Goal: Task Accomplishment & Management: Use online tool/utility

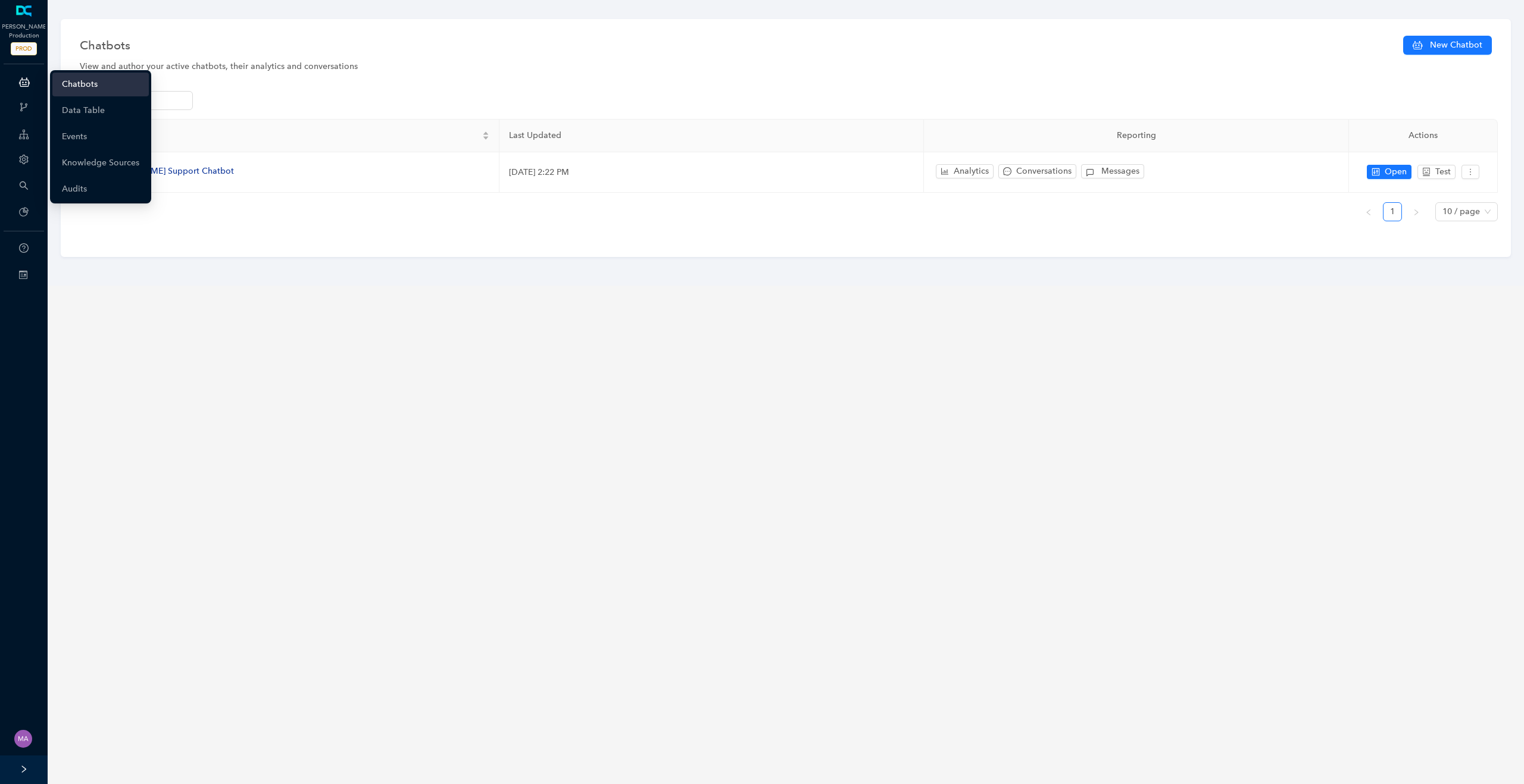
click at [79, 85] on link "Chatbots" at bounding box center [80, 84] width 36 height 24
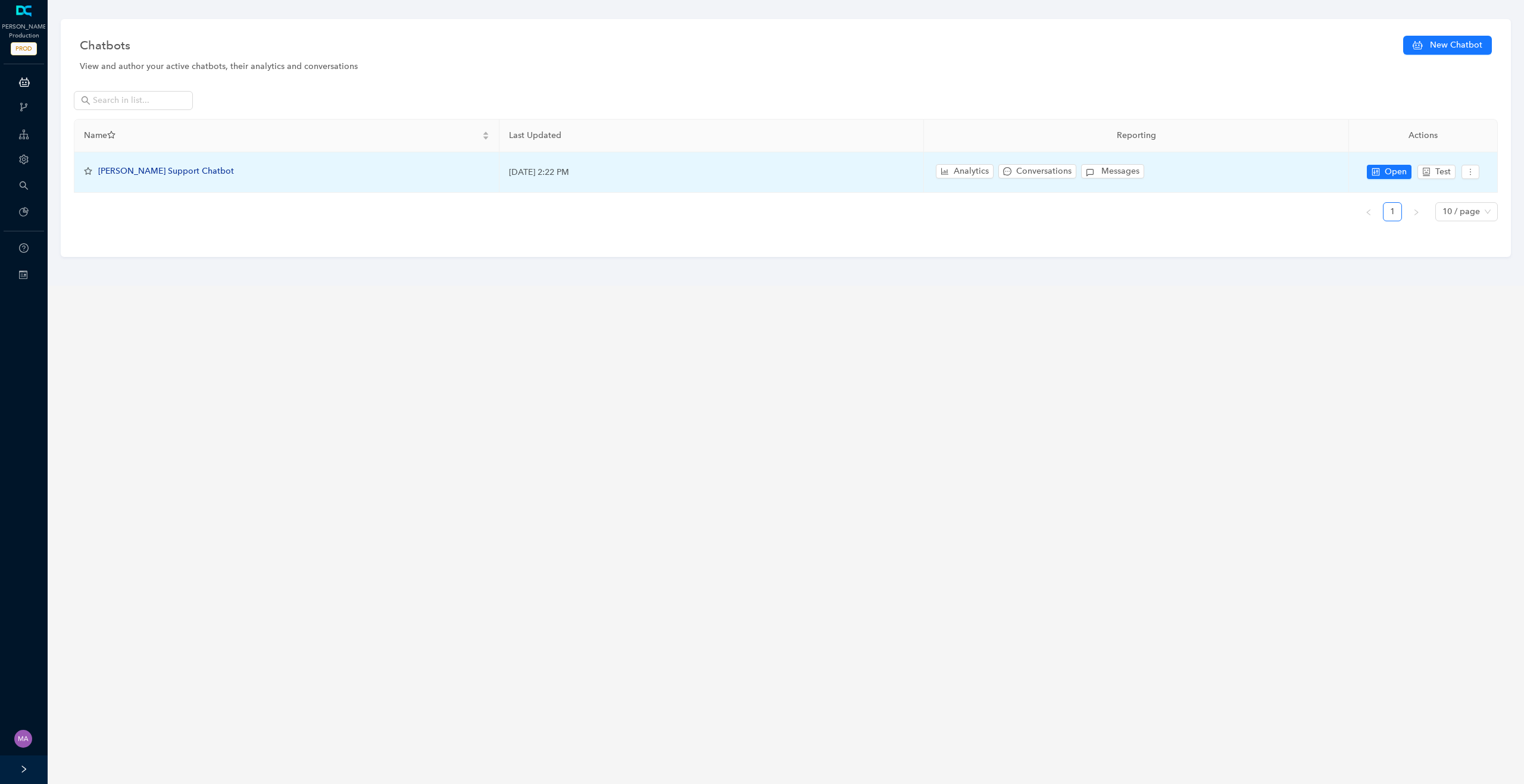
click at [145, 172] on span "[PERSON_NAME] Support Chatbot" at bounding box center [165, 171] width 136 height 10
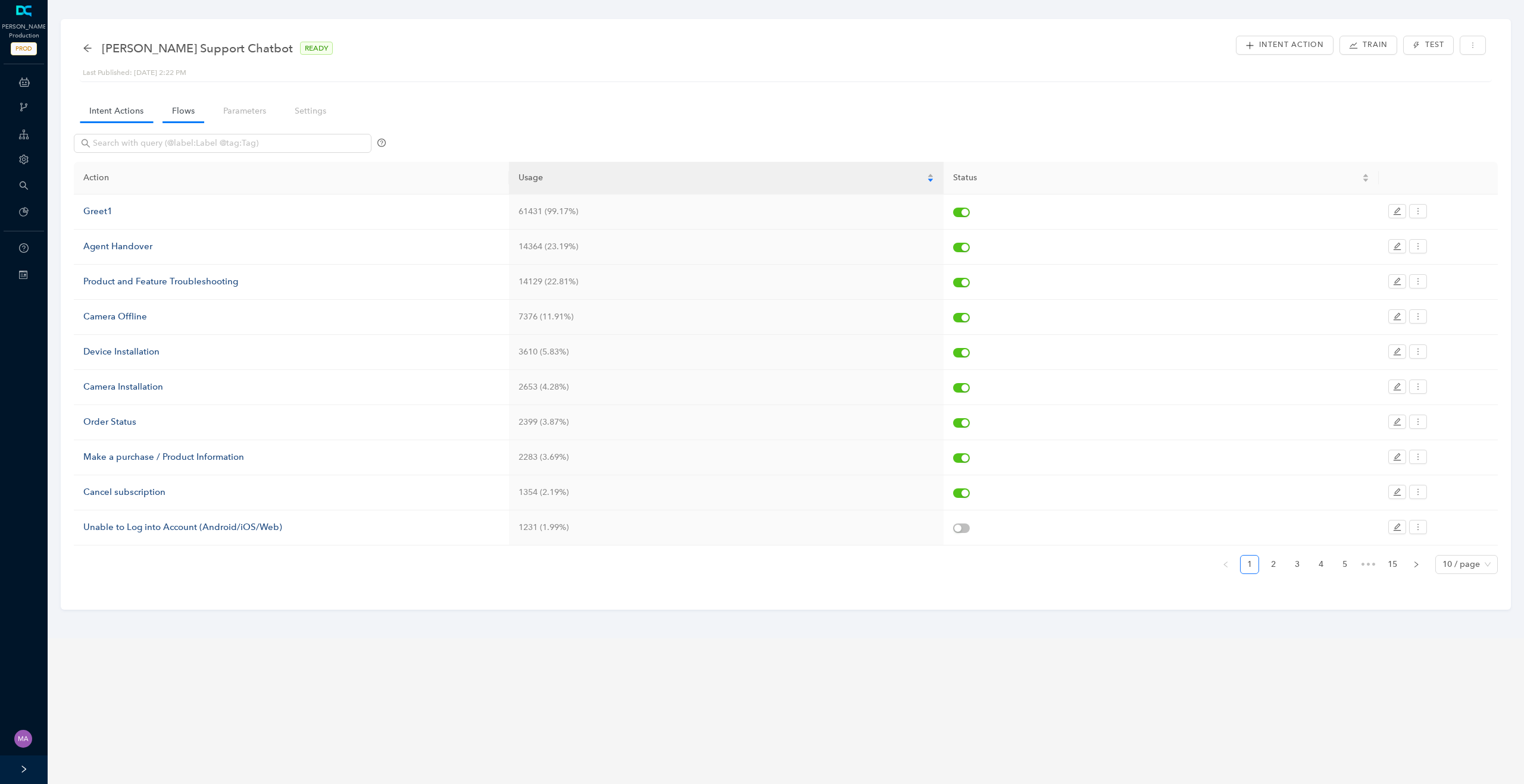
click at [175, 114] on link "Flows" at bounding box center [183, 111] width 41 height 22
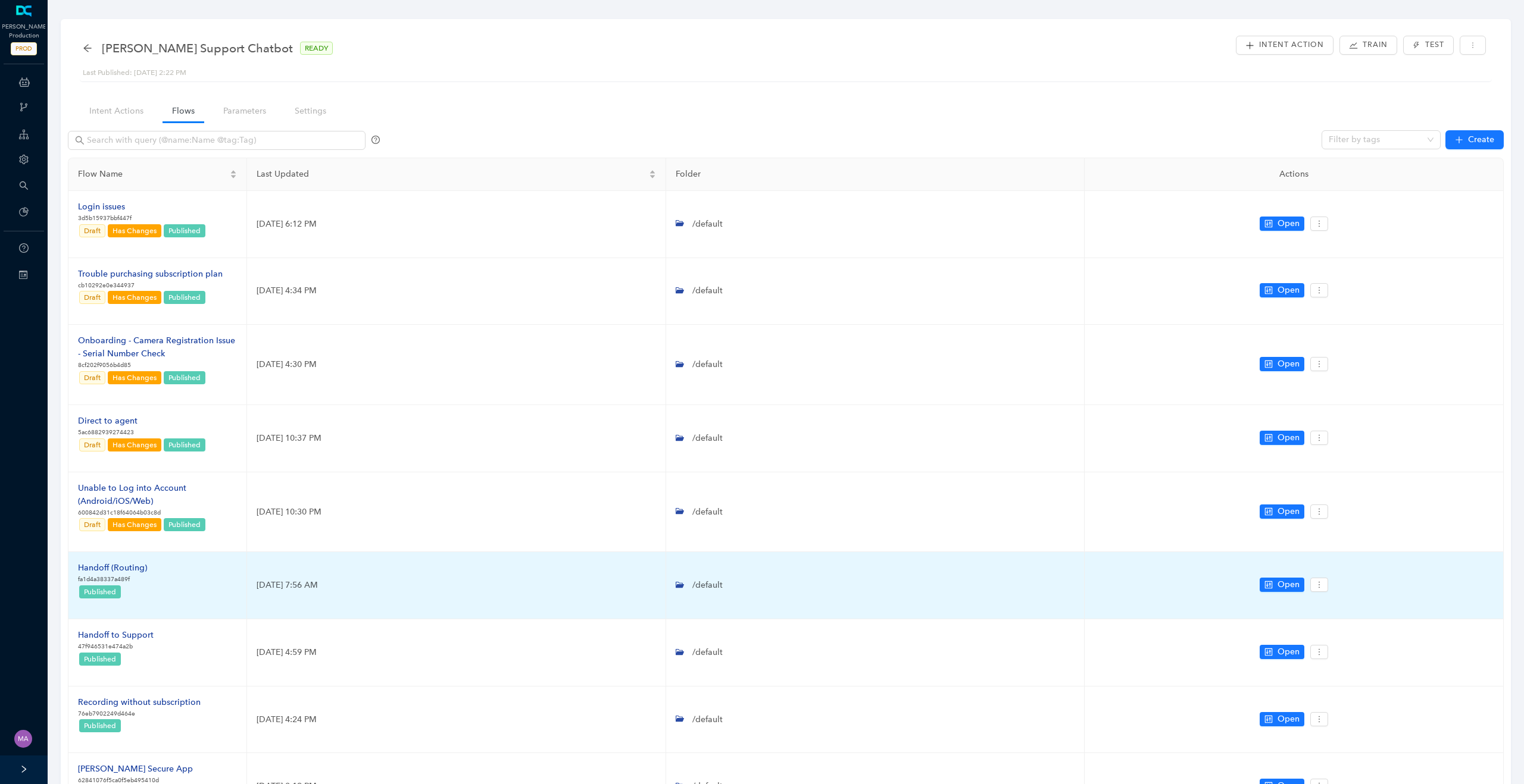
click at [124, 572] on div "Handoff (Routing)" at bounding box center [112, 568] width 69 height 13
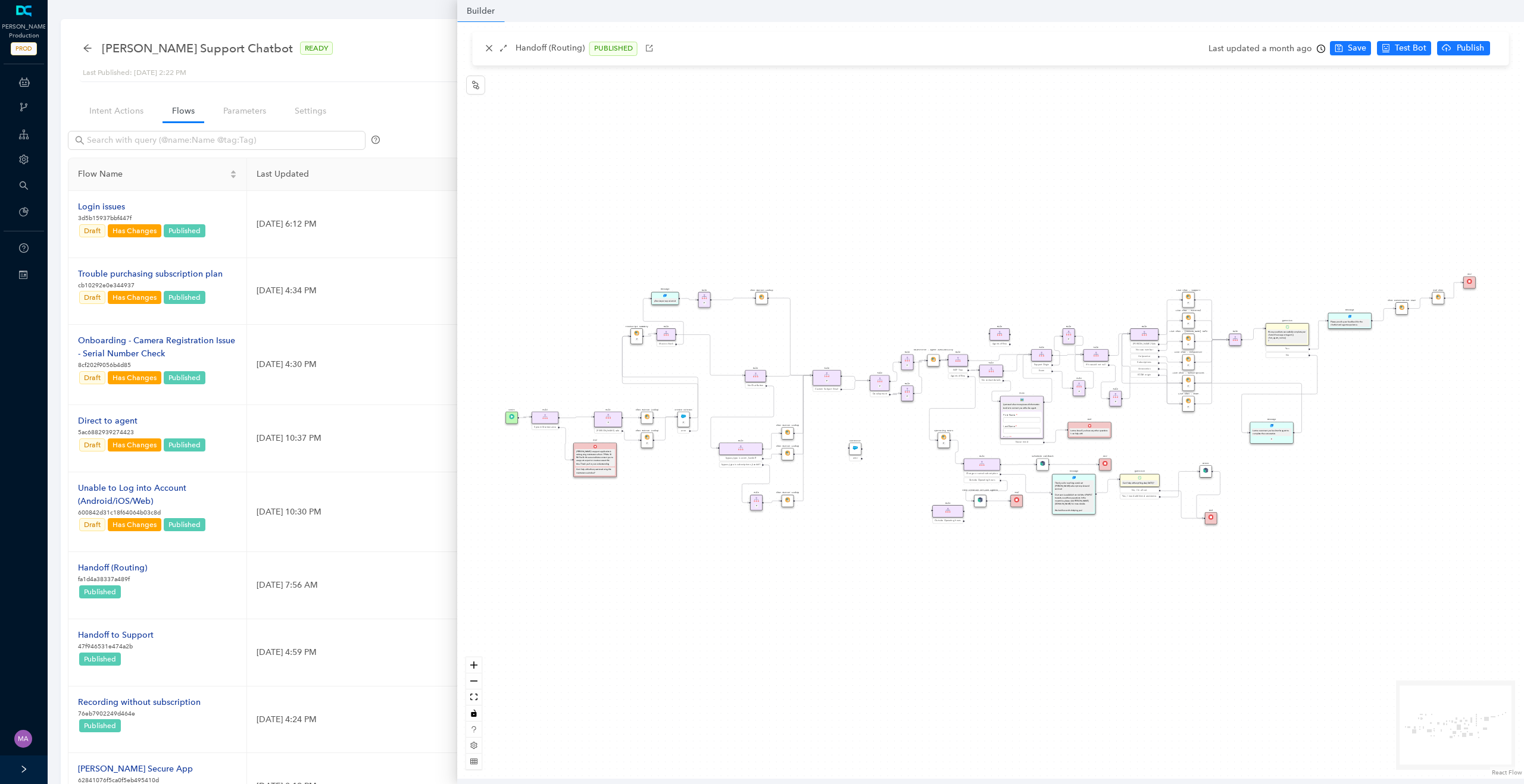
click at [849, 416] on div "Chat Button Lookup Rule P Rule Mexico check End Let me know if you have any oth…" at bounding box center [990, 400] width 1066 height 756
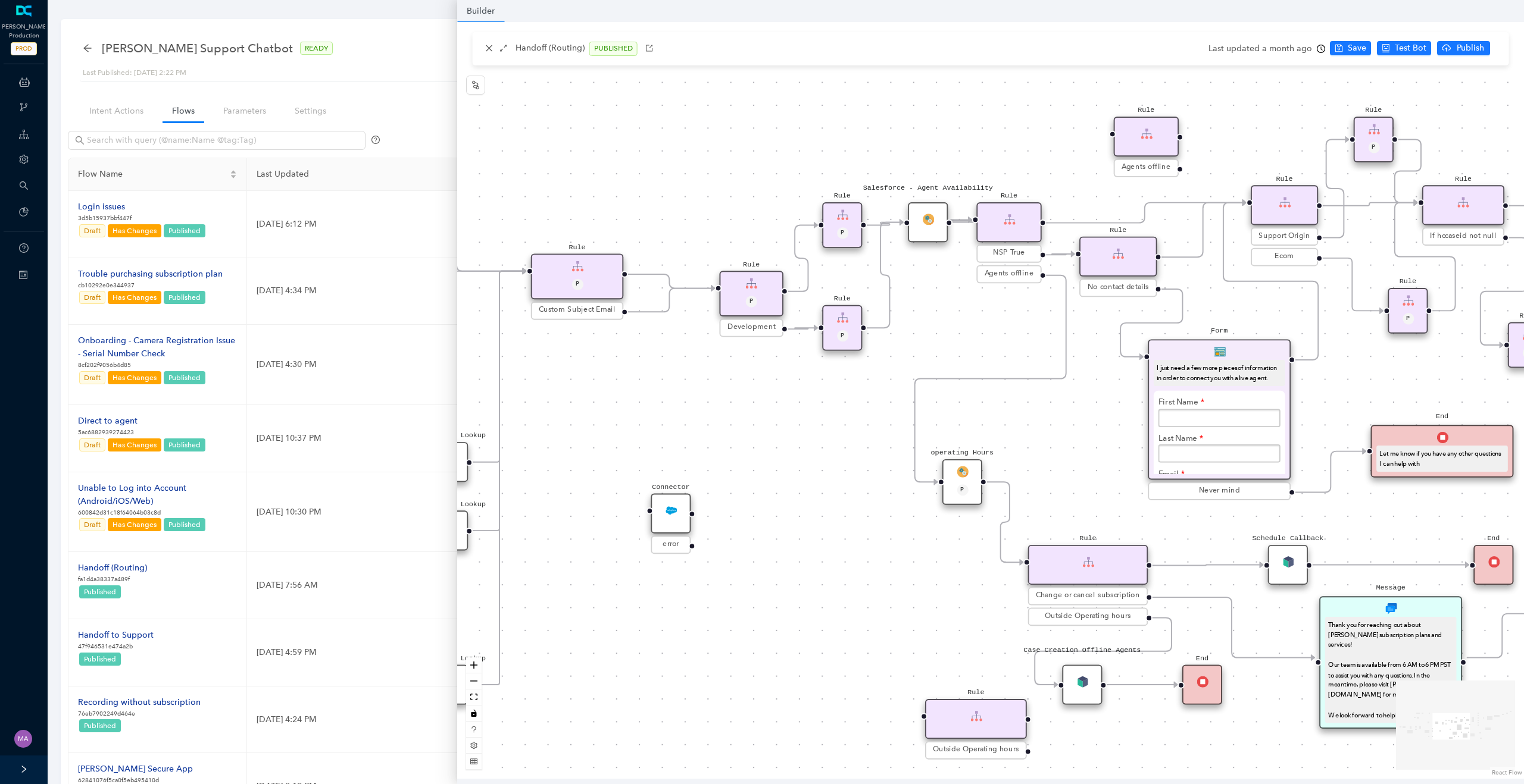
drag, startPoint x: 1022, startPoint y: 452, endPoint x: 818, endPoint y: 441, distance: 204.3
click at [818, 441] on div "Chat Button Lookup Rule P Rule Mexico check End Let me know if you have any oth…" at bounding box center [990, 400] width 1066 height 756
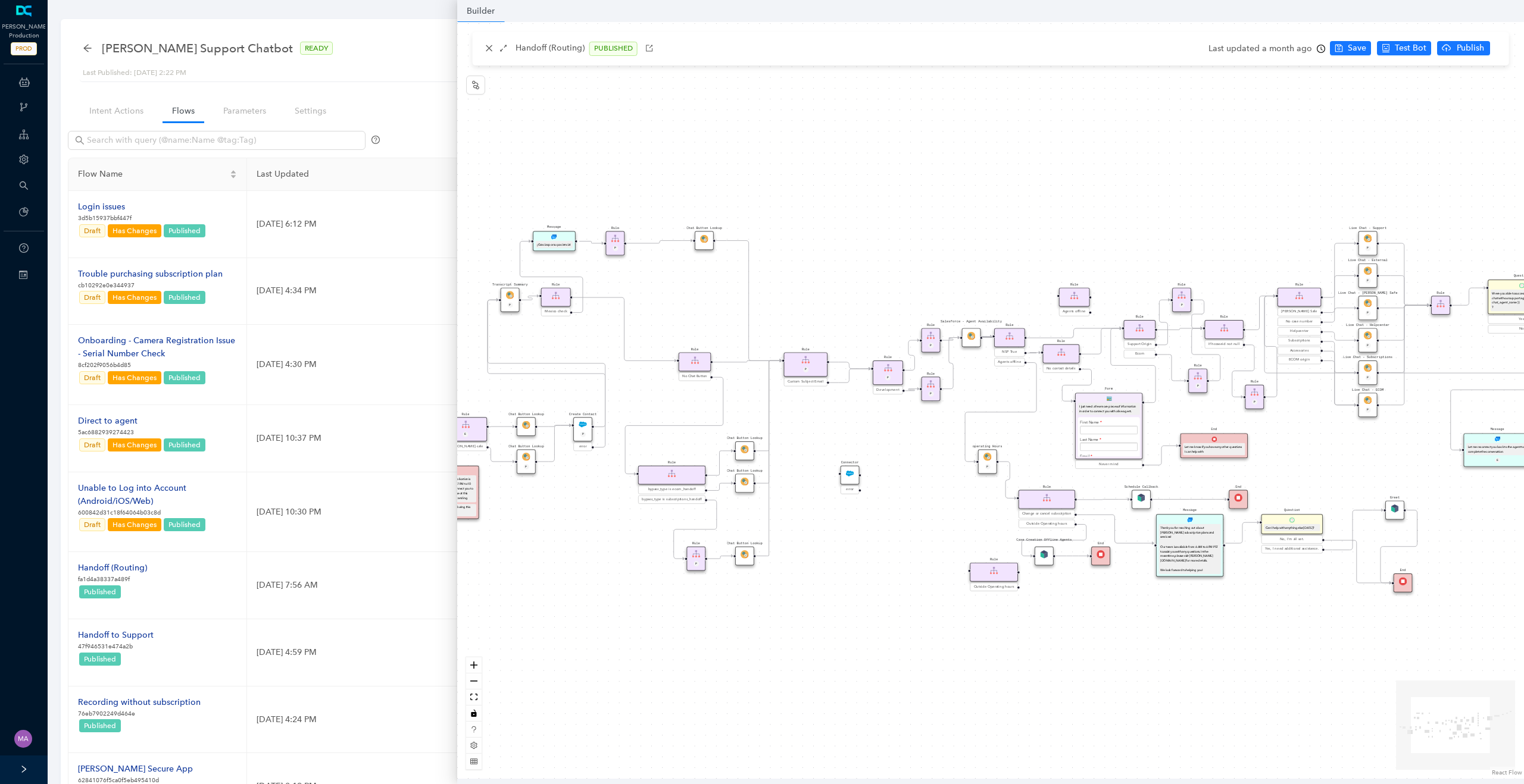
drag, startPoint x: 818, startPoint y: 441, endPoint x: 971, endPoint y: 441, distance: 153.0
click at [971, 441] on div "Chat Button Lookup Rule P Rule Mexico check End Let me know if you have any oth…" at bounding box center [990, 400] width 1066 height 756
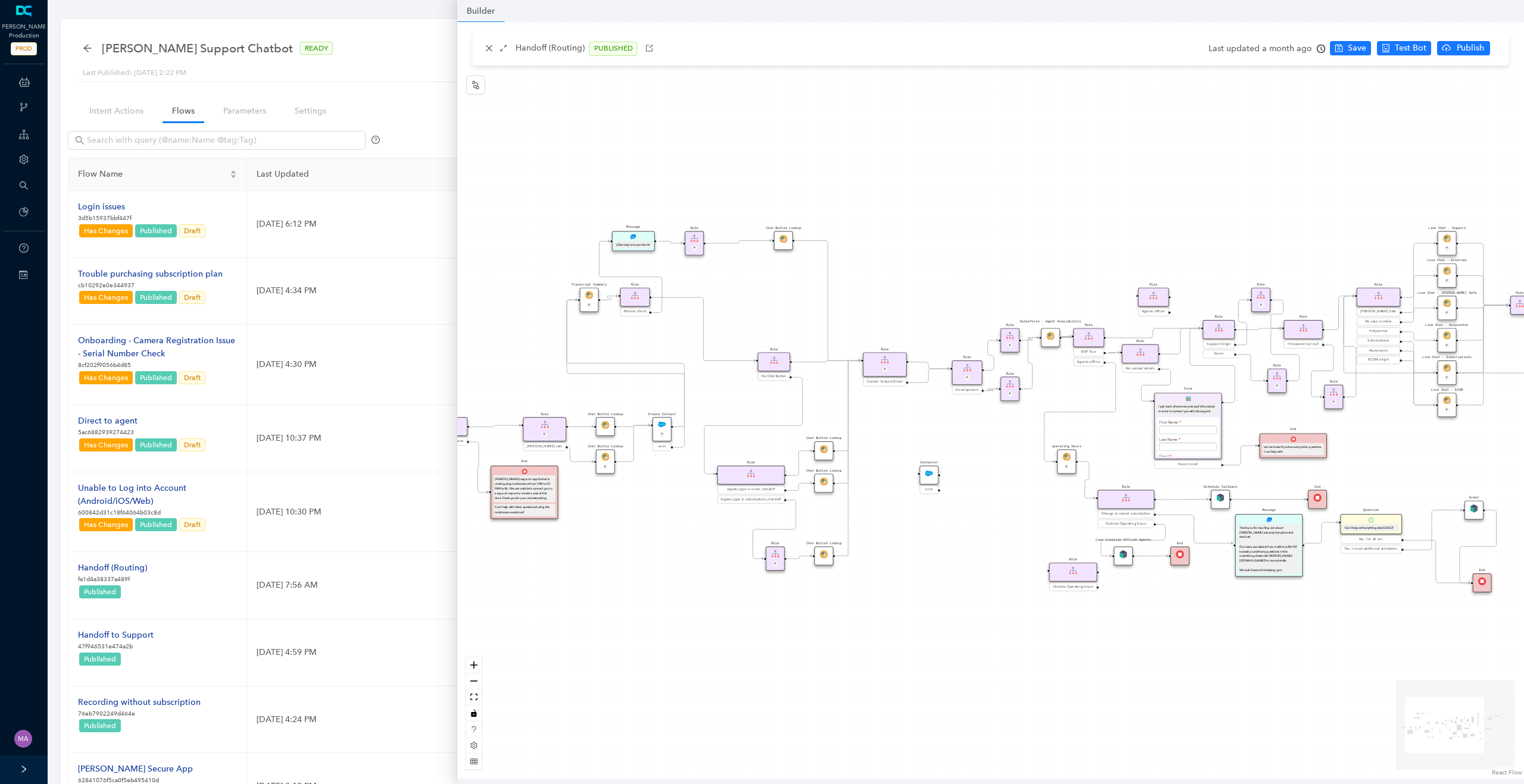
drag, startPoint x: 585, startPoint y: 504, endPoint x: 616, endPoint y: 504, distance: 31.0
click at [616, 504] on div "Chat Button Lookup Rule P Rule Mexico check End Let me know if you have any oth…" at bounding box center [990, 400] width 1066 height 756
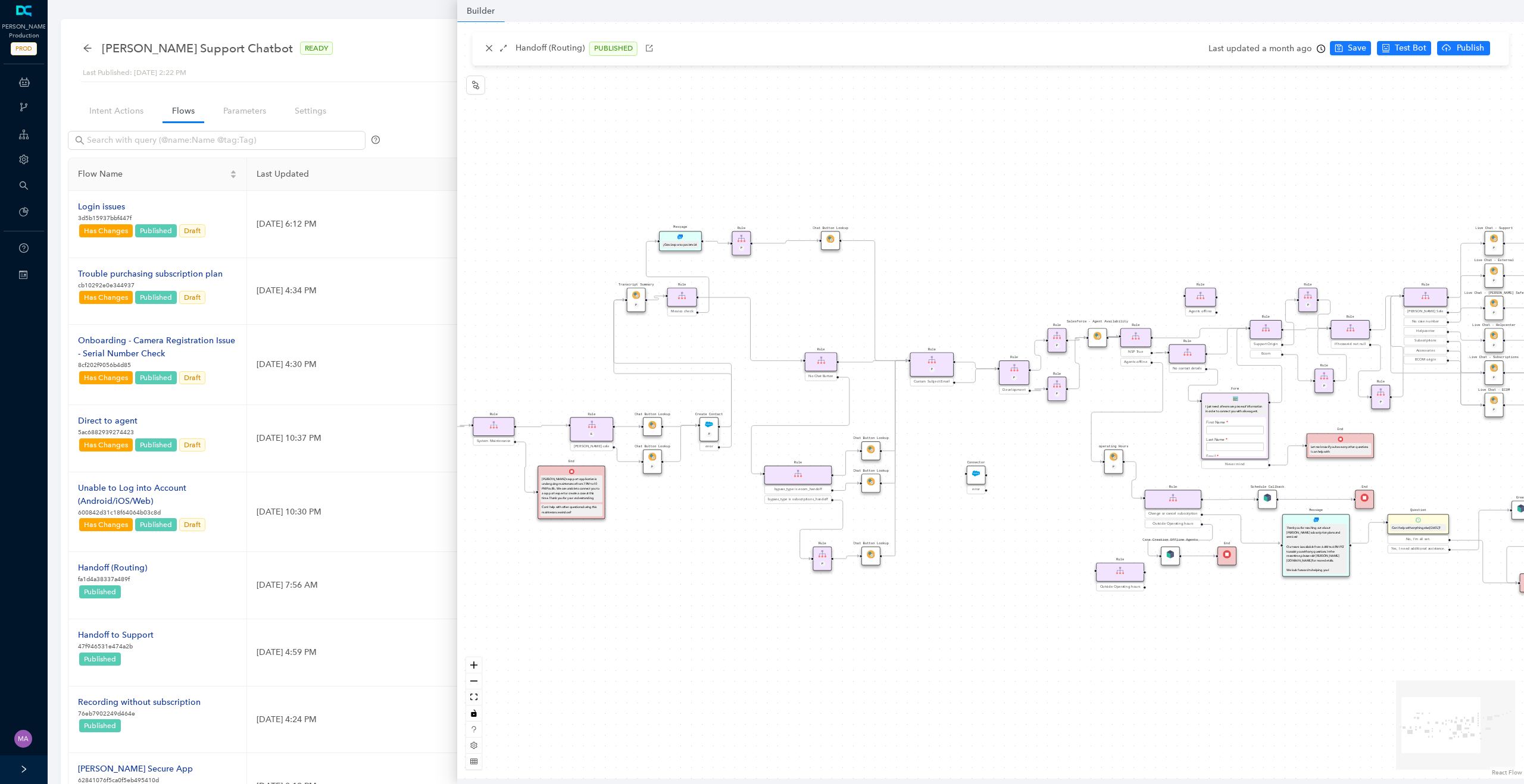
drag, startPoint x: 616, startPoint y: 504, endPoint x: 662, endPoint y: 504, distance: 46.0
click at [662, 504] on div "Chat Button Lookup Rule P Rule Mexico check End Let me know if you have any oth…" at bounding box center [990, 400] width 1066 height 756
drag, startPoint x: 691, startPoint y: 502, endPoint x: 662, endPoint y: 506, distance: 29.3
click at [662, 506] on div "Chat Button Lookup Rule P Rule Mexico check End Let me know if you have any oth…" at bounding box center [990, 400] width 1066 height 756
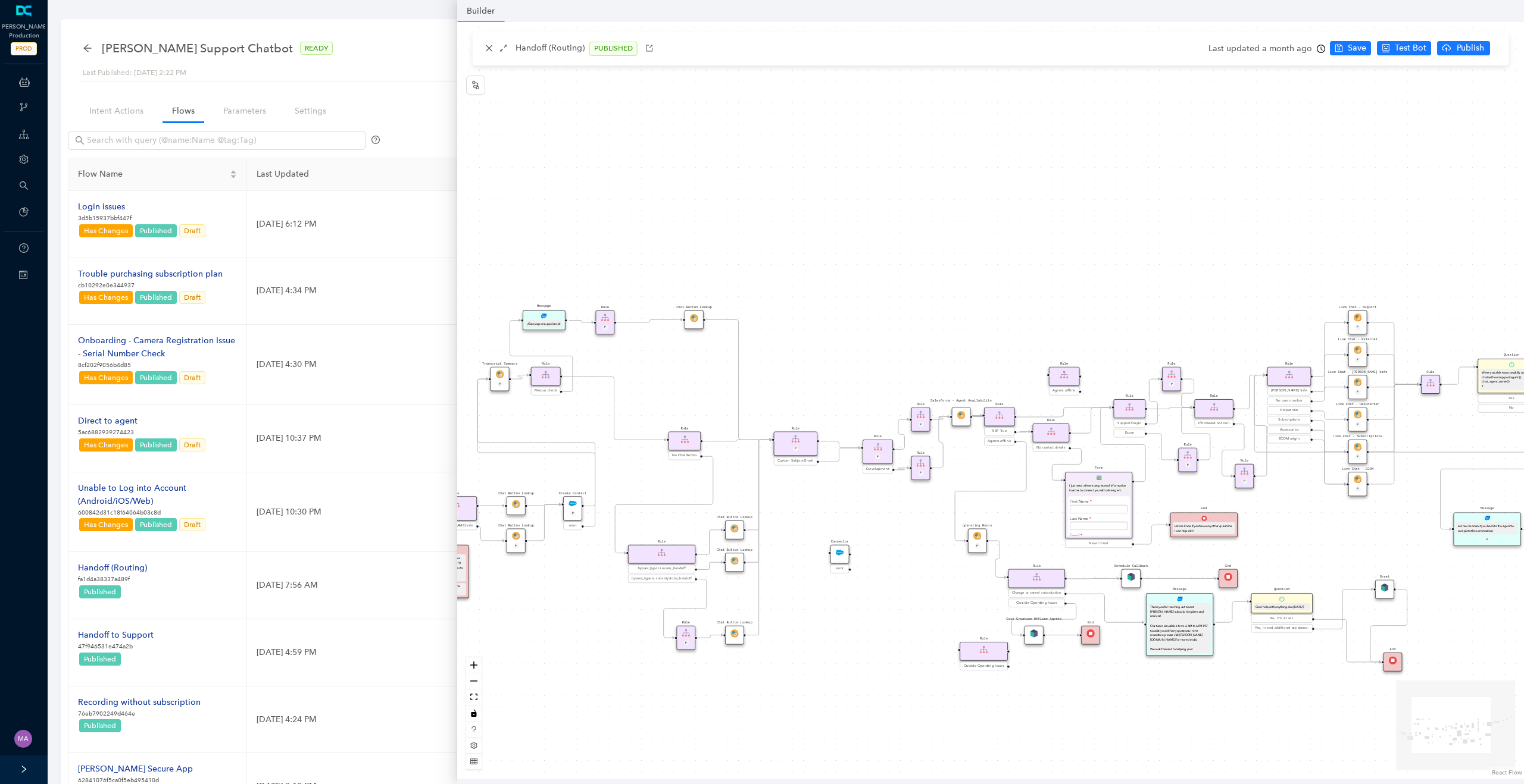
drag, startPoint x: 1001, startPoint y: 518, endPoint x: 893, endPoint y: 595, distance: 132.6
click at [893, 595] on div "Chat Button Lookup Rule P Rule Mexico check End Let me know if you have any oth…" at bounding box center [990, 400] width 1066 height 756
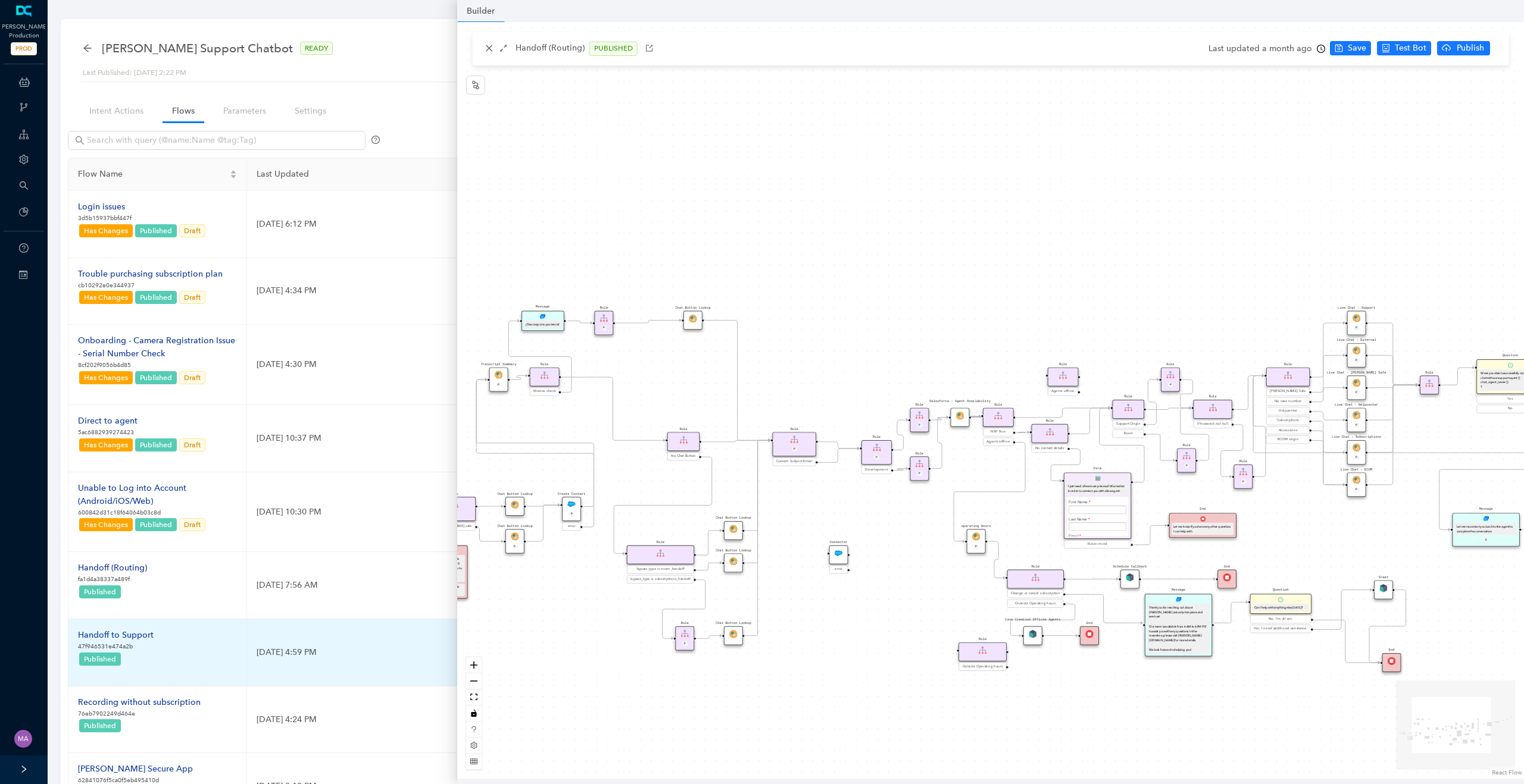
click at [130, 630] on div "Handoff to Support" at bounding box center [116, 635] width 76 height 13
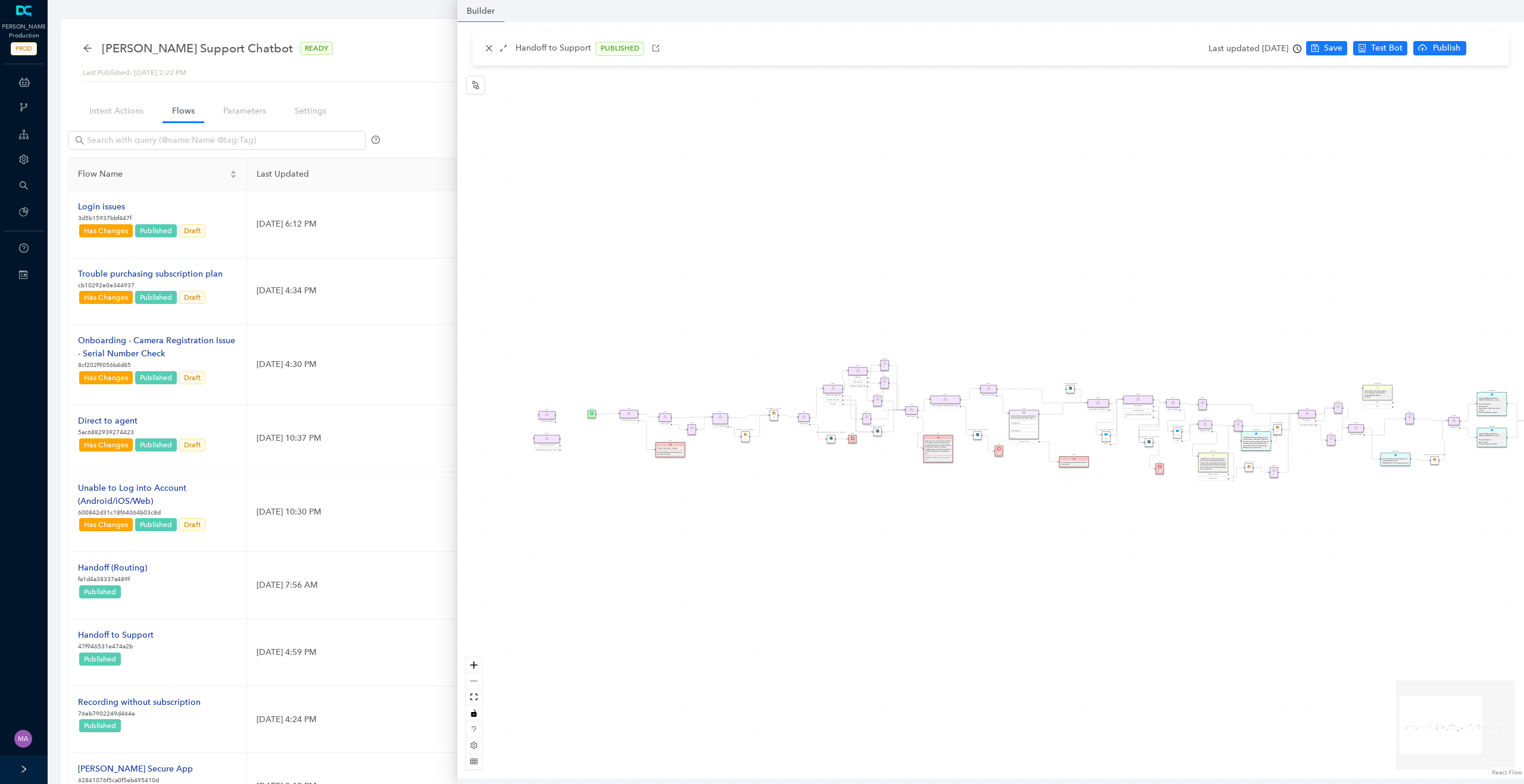
drag, startPoint x: 659, startPoint y: 493, endPoint x: 888, endPoint y: 517, distance: 230.3
click at [888, 517] on div "Rule Missing Support Tier origin presales Rule P Rule Case is Empty Rule P Sele…" at bounding box center [990, 400] width 1066 height 756
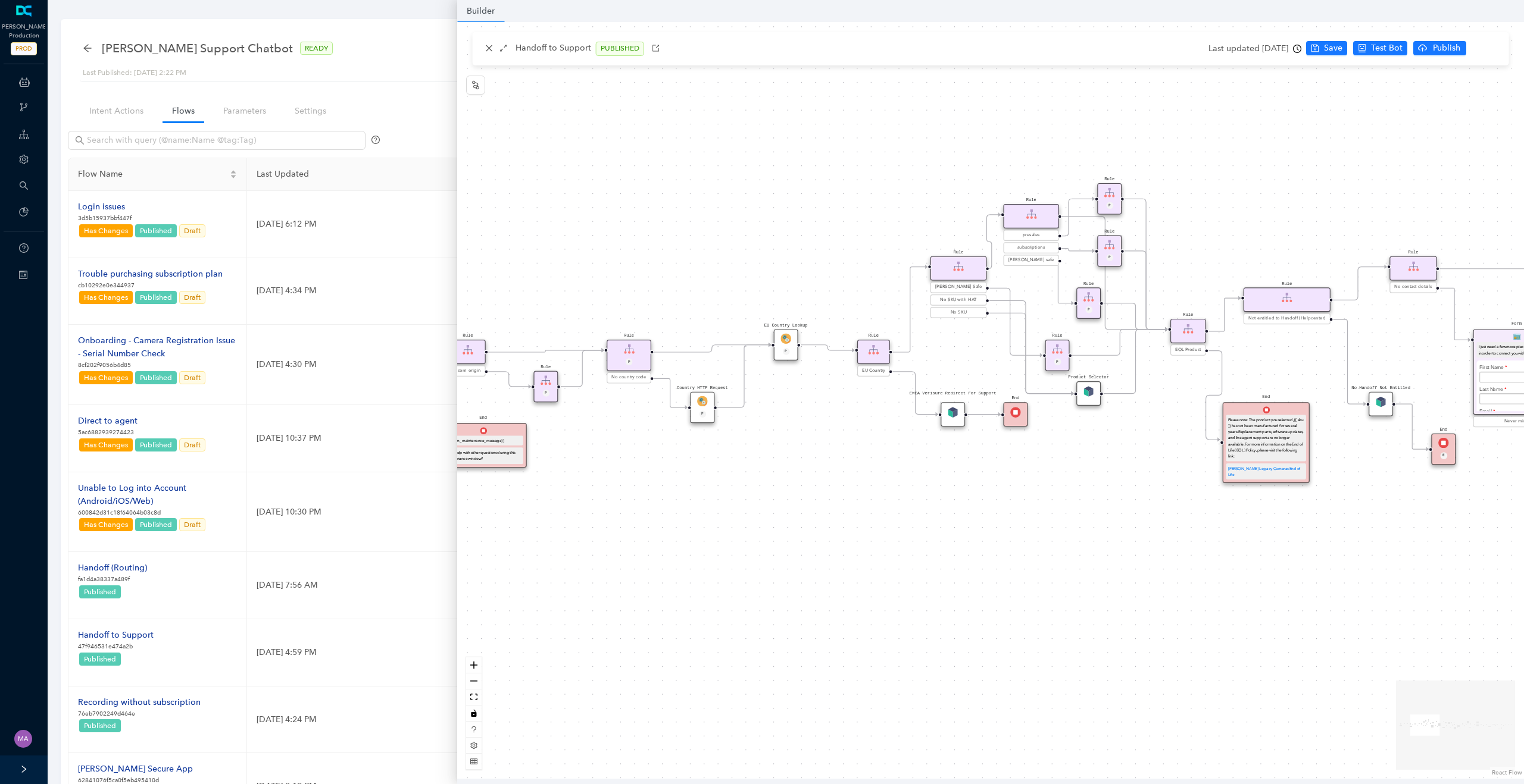
drag, startPoint x: 906, startPoint y: 502, endPoint x: 842, endPoint y: 515, distance: 65.3
click at [842, 515] on div "Rule Missing Support Tier origin presales Rule P Rule Case is Empty Rule P Sele…" at bounding box center [990, 400] width 1066 height 756
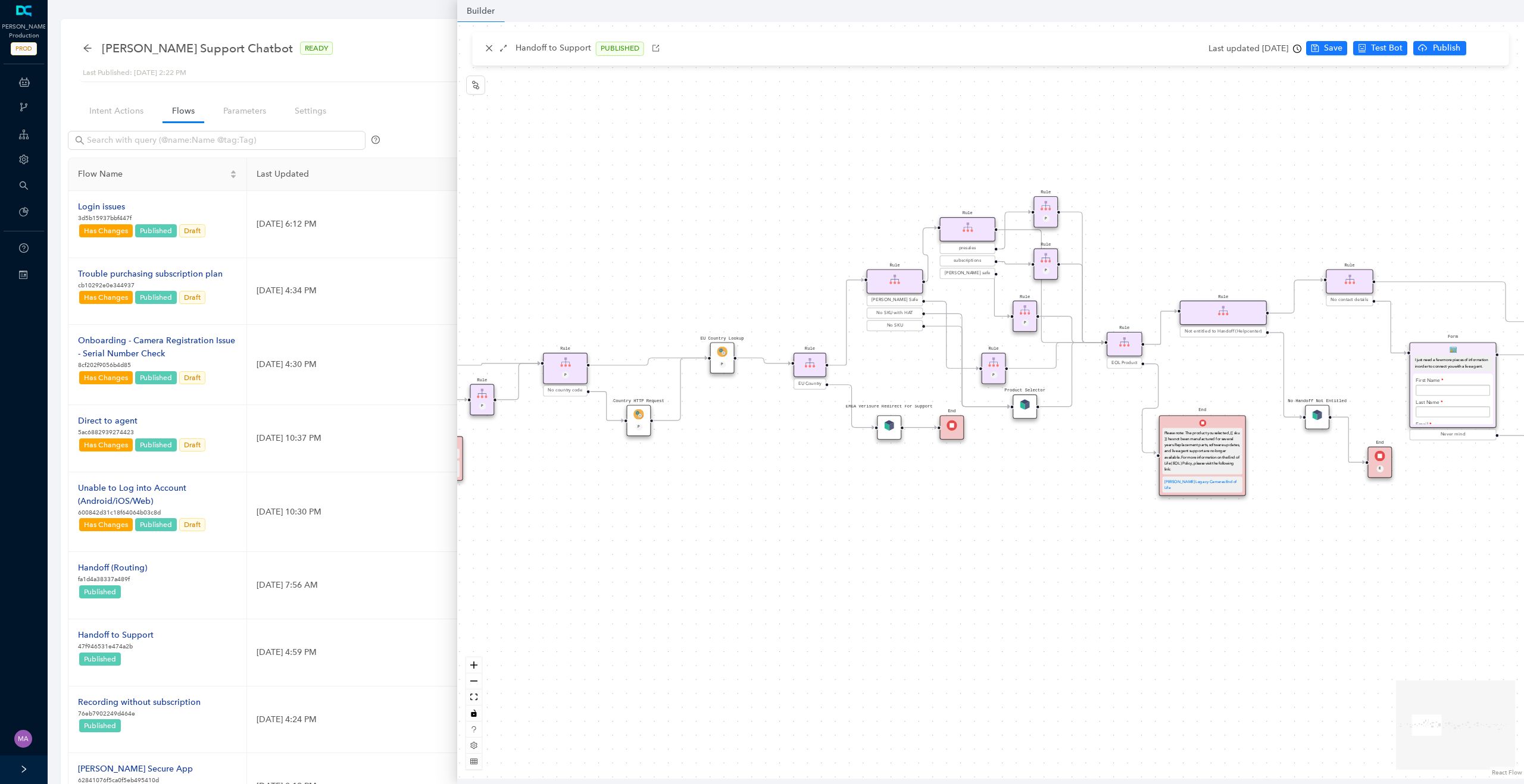
click at [636, 416] on img at bounding box center [639, 415] width 11 height 11
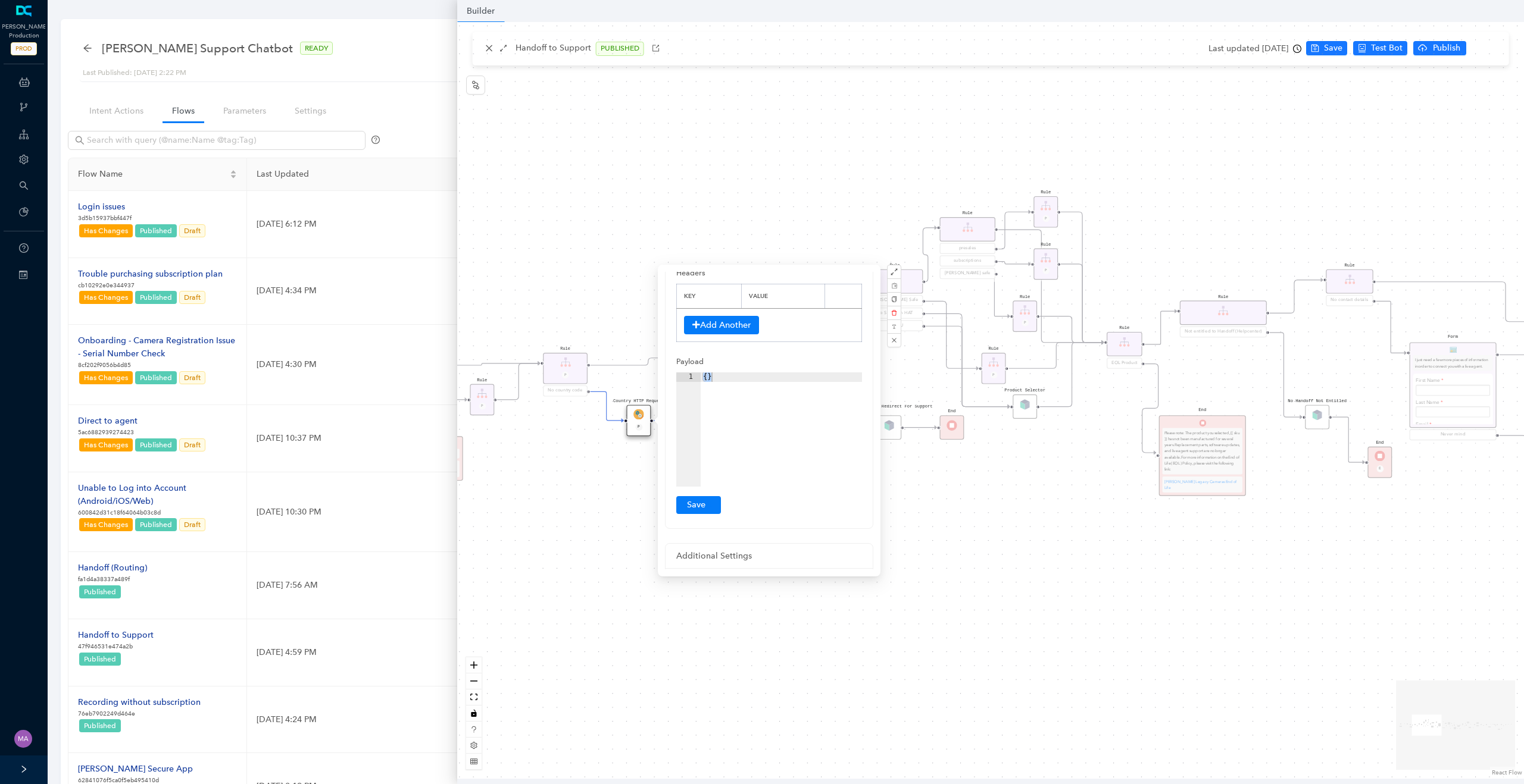
scroll to position [162, 0]
click at [591, 517] on div "Rule Missing Support Tier origin presales Rule P Rule Case is Empty Rule P Sele…" at bounding box center [990, 400] width 1066 height 756
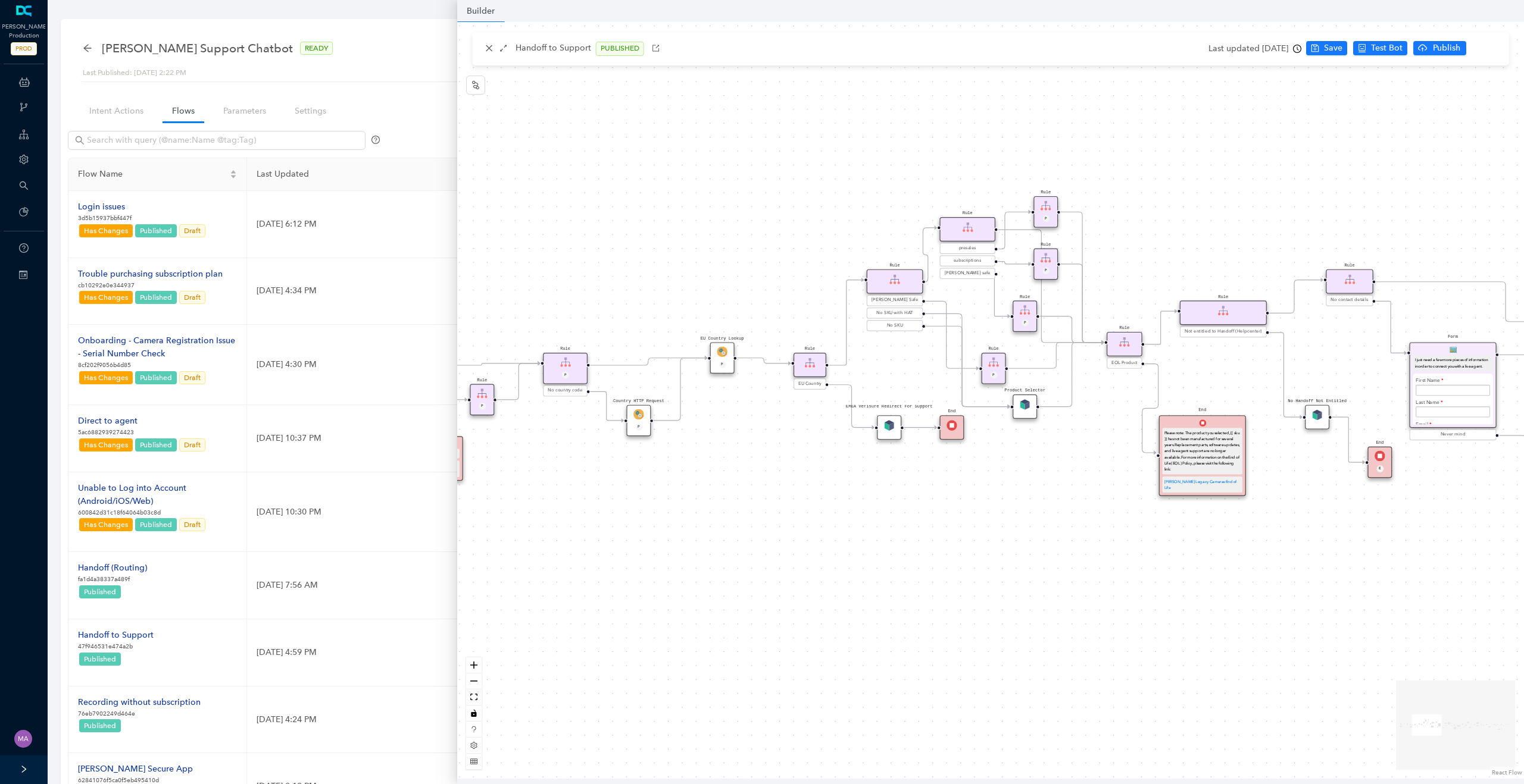
click at [641, 415] on img at bounding box center [639, 415] width 11 height 11
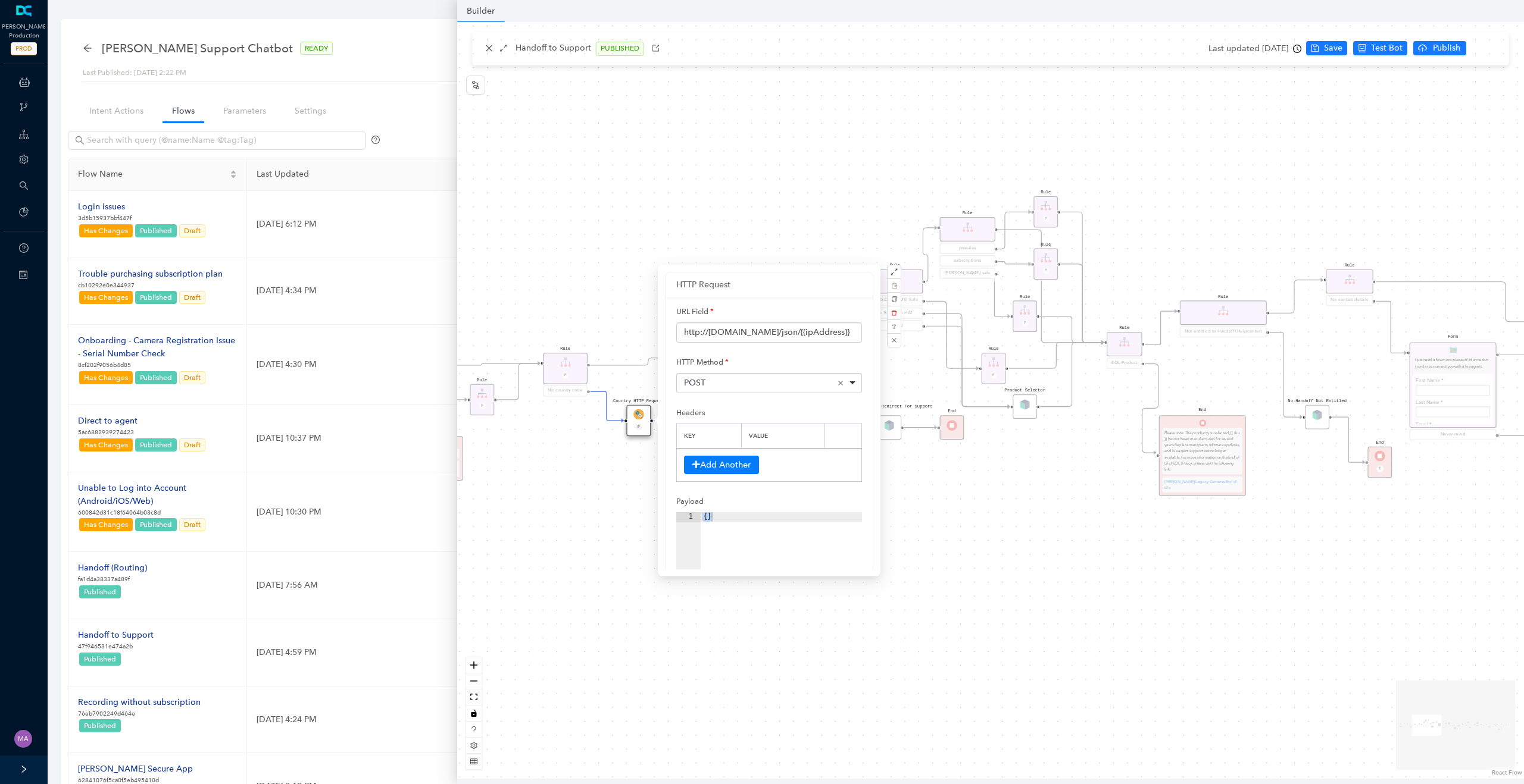
scroll to position [283, 0]
click at [856, 464] on icon "edit" at bounding box center [854, 468] width 7 height 7
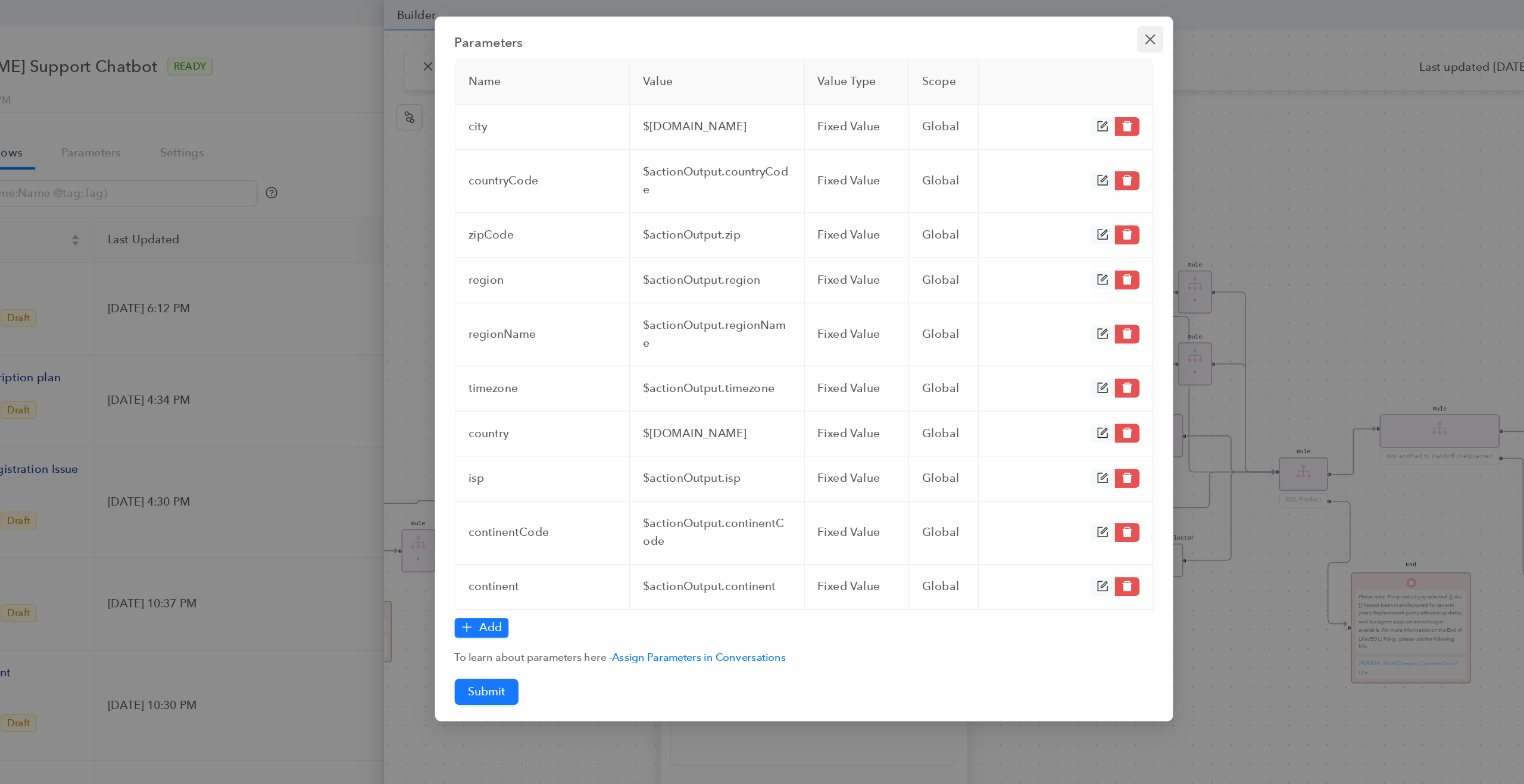
click at [1013, 27] on icon "close" at bounding box center [1013, 29] width 10 height 10
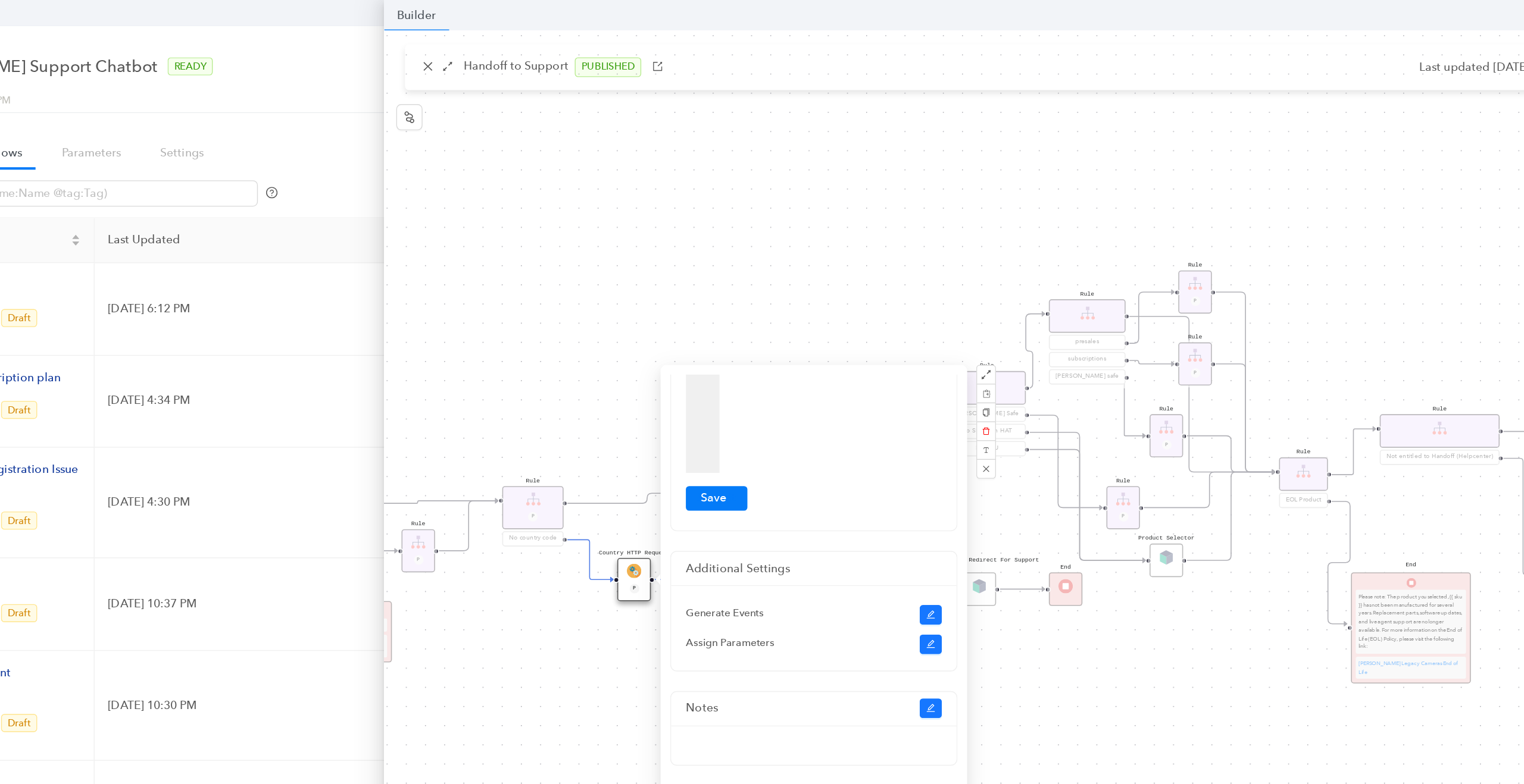
click at [516, 297] on div "Rule Missing Support Tier origin presales Rule P Rule Case is Empty Rule P Sele…" at bounding box center [990, 400] width 1066 height 756
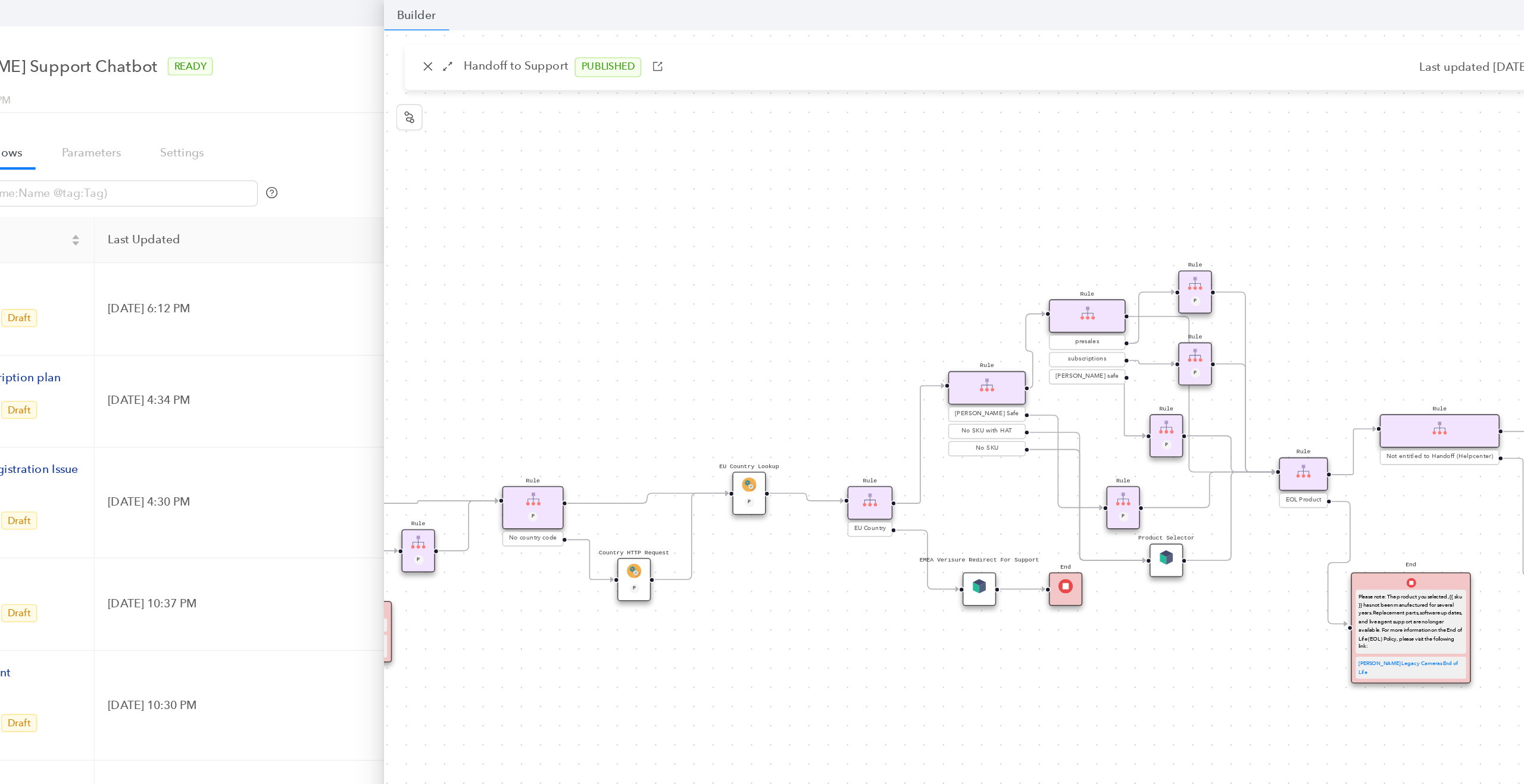
click at [637, 411] on img at bounding box center [639, 415] width 11 height 11
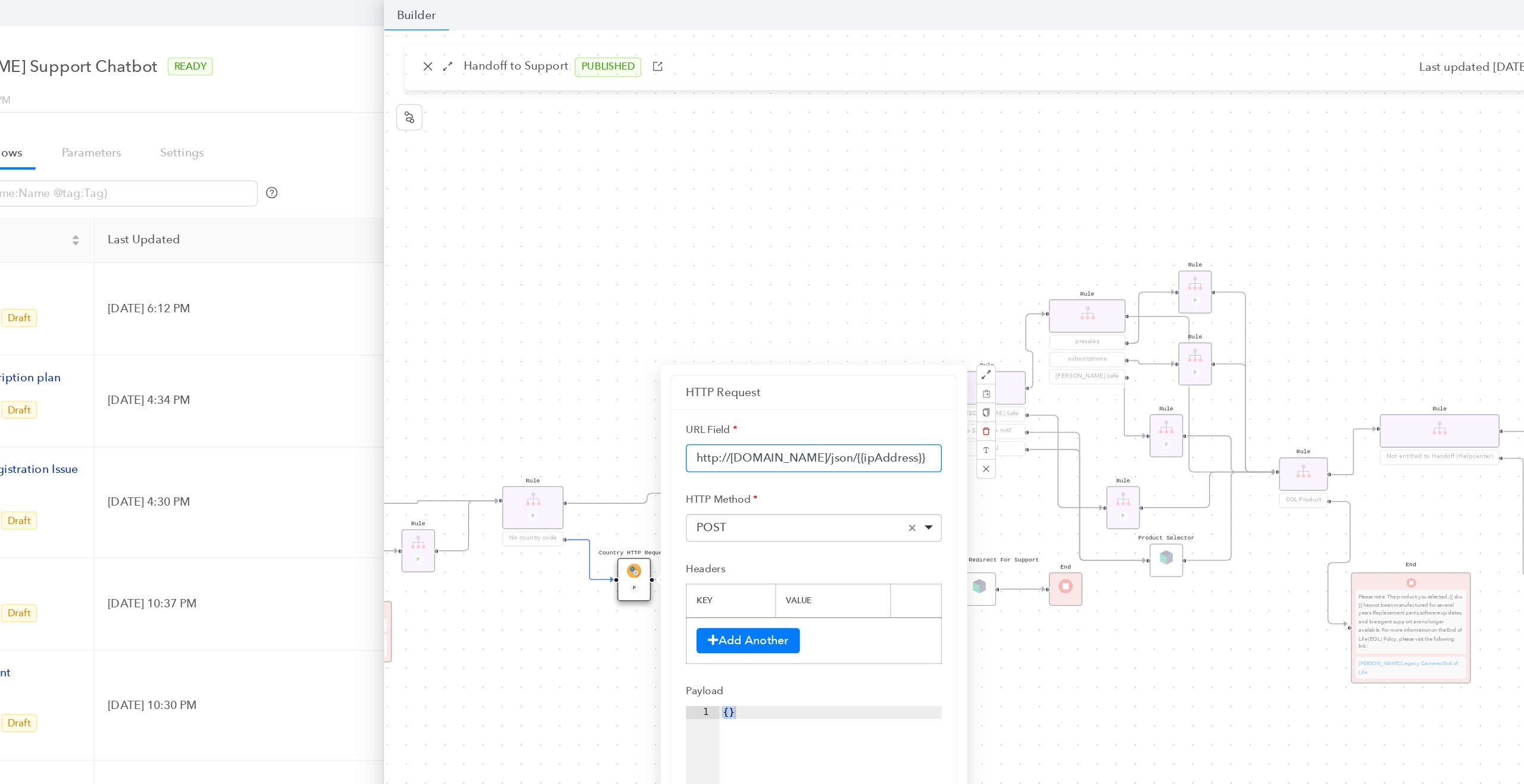
click at [748, 332] on input "http://[DOMAIN_NAME]/json/{{ipAddress}}" at bounding box center [769, 332] width 185 height 20
click at [545, 462] on div "Rule Missing Support Tier origin presales Rule P Rule Case is Empty Rule P Sele…" at bounding box center [990, 400] width 1066 height 756
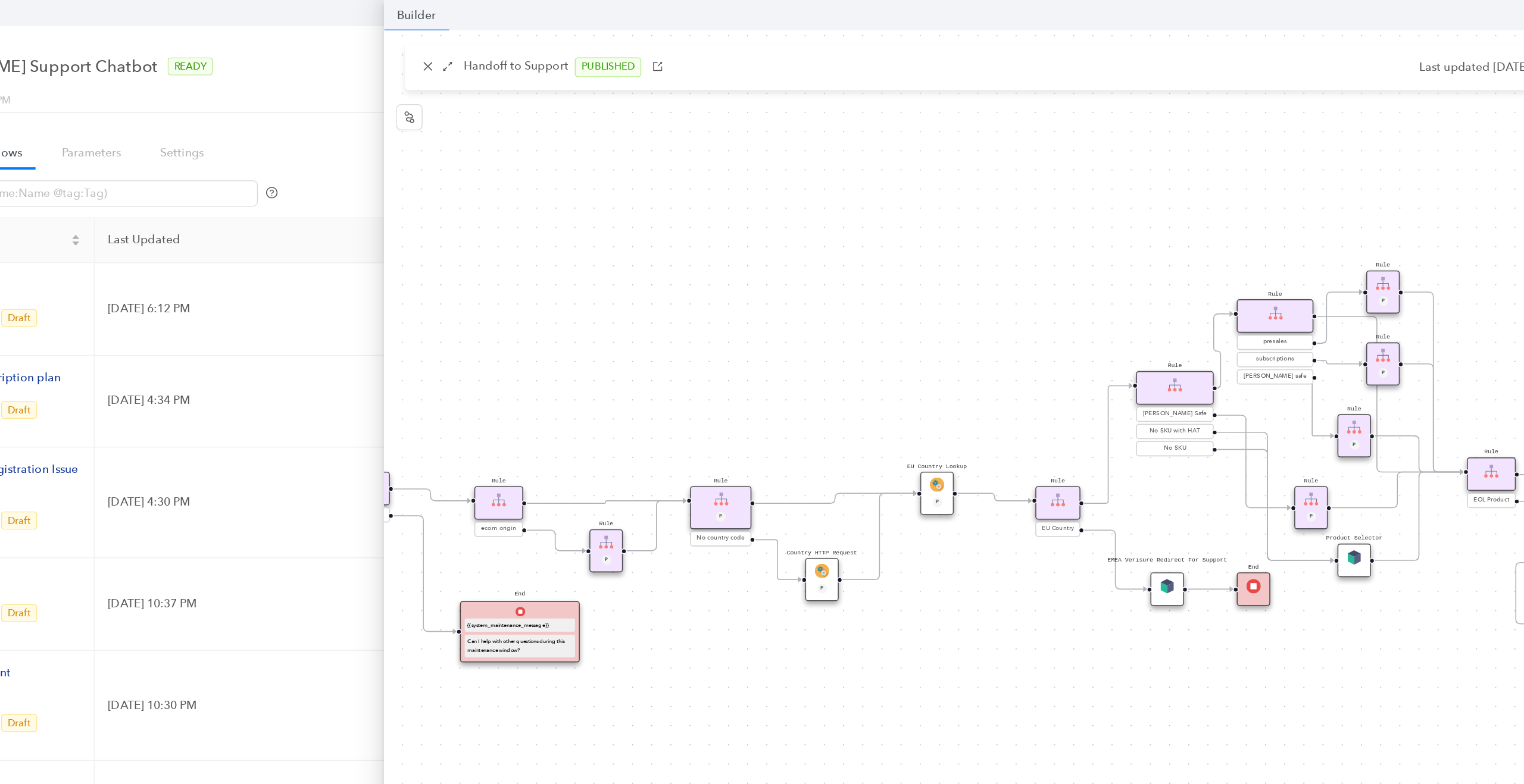
drag, startPoint x: 505, startPoint y: 436, endPoint x: 653, endPoint y: 433, distance: 148.0
click at [654, 433] on div "Rule Missing Support Tier origin presales Rule P Rule Case is Empty Rule P Sele…" at bounding box center [990, 400] width 1066 height 756
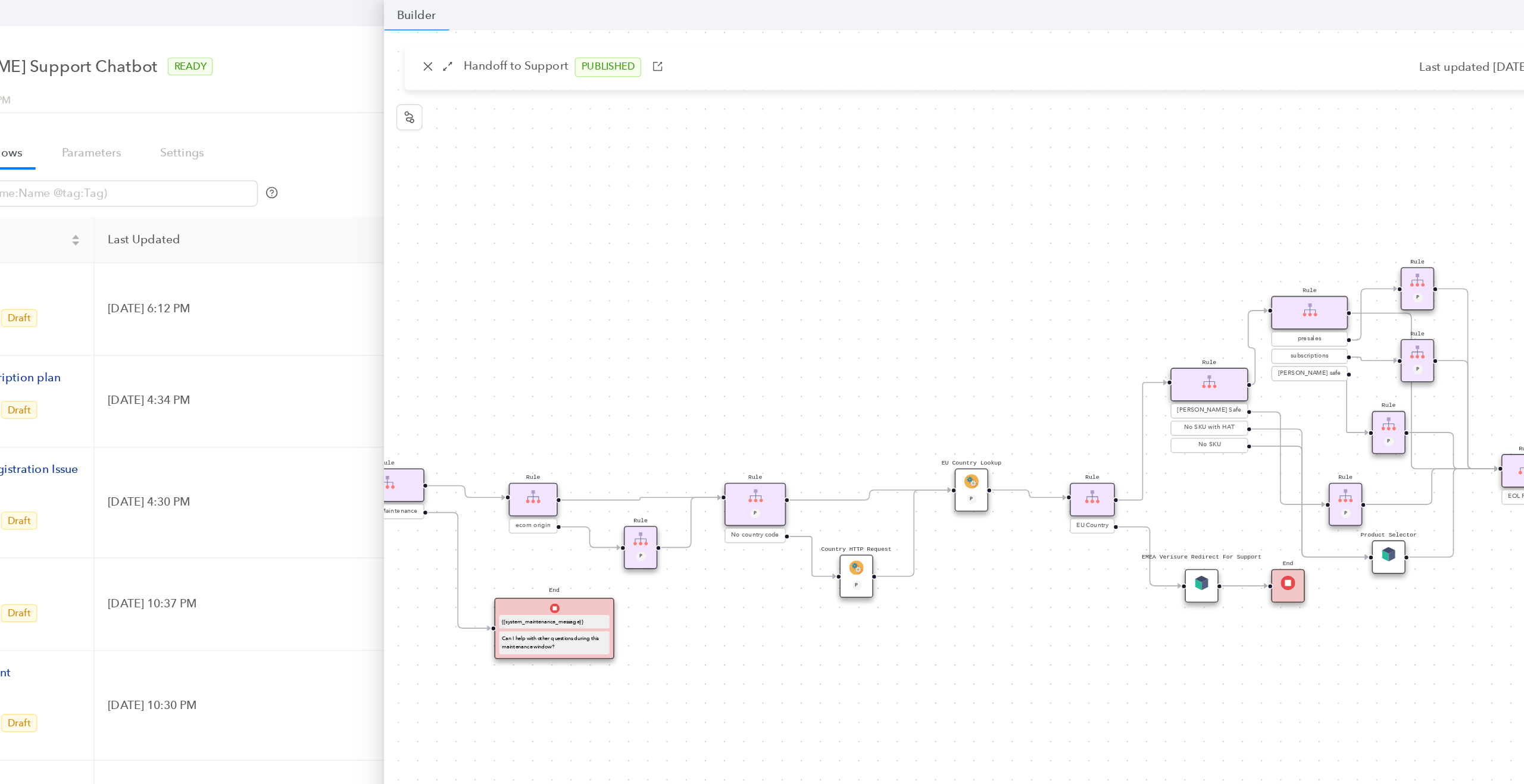
drag, startPoint x: 547, startPoint y: 403, endPoint x: 560, endPoint y: 403, distance: 13.0
click at [560, 403] on div "Rule Missing Support Tier origin presales Rule P Rule Case is Empty Rule P Sele…" at bounding box center [990, 400] width 1066 height 756
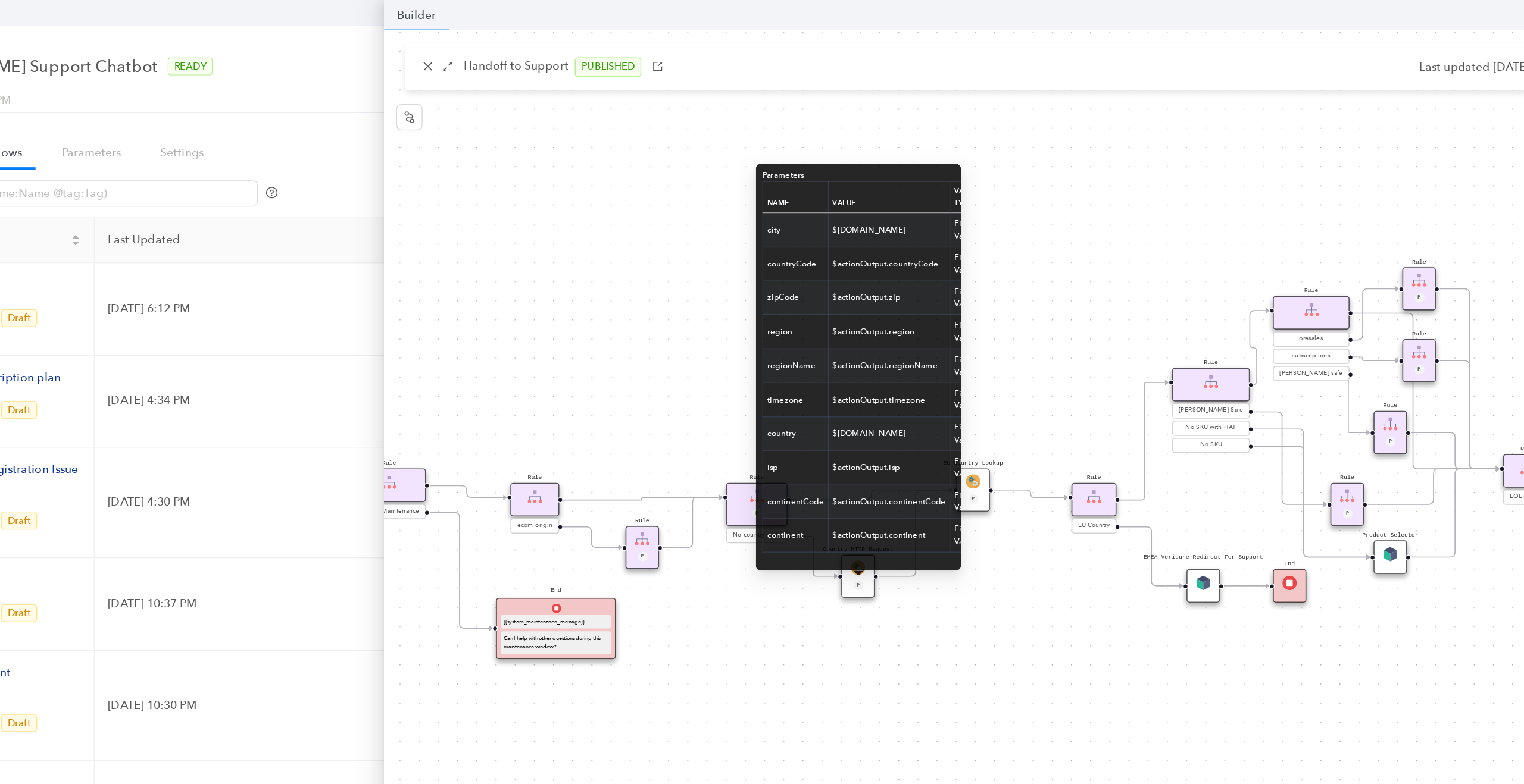
click at [771, 476] on div "Rule Missing Support Tier origin presales Rule P Rule Case is Empty Rule P Sele…" at bounding box center [990, 400] width 1066 height 756
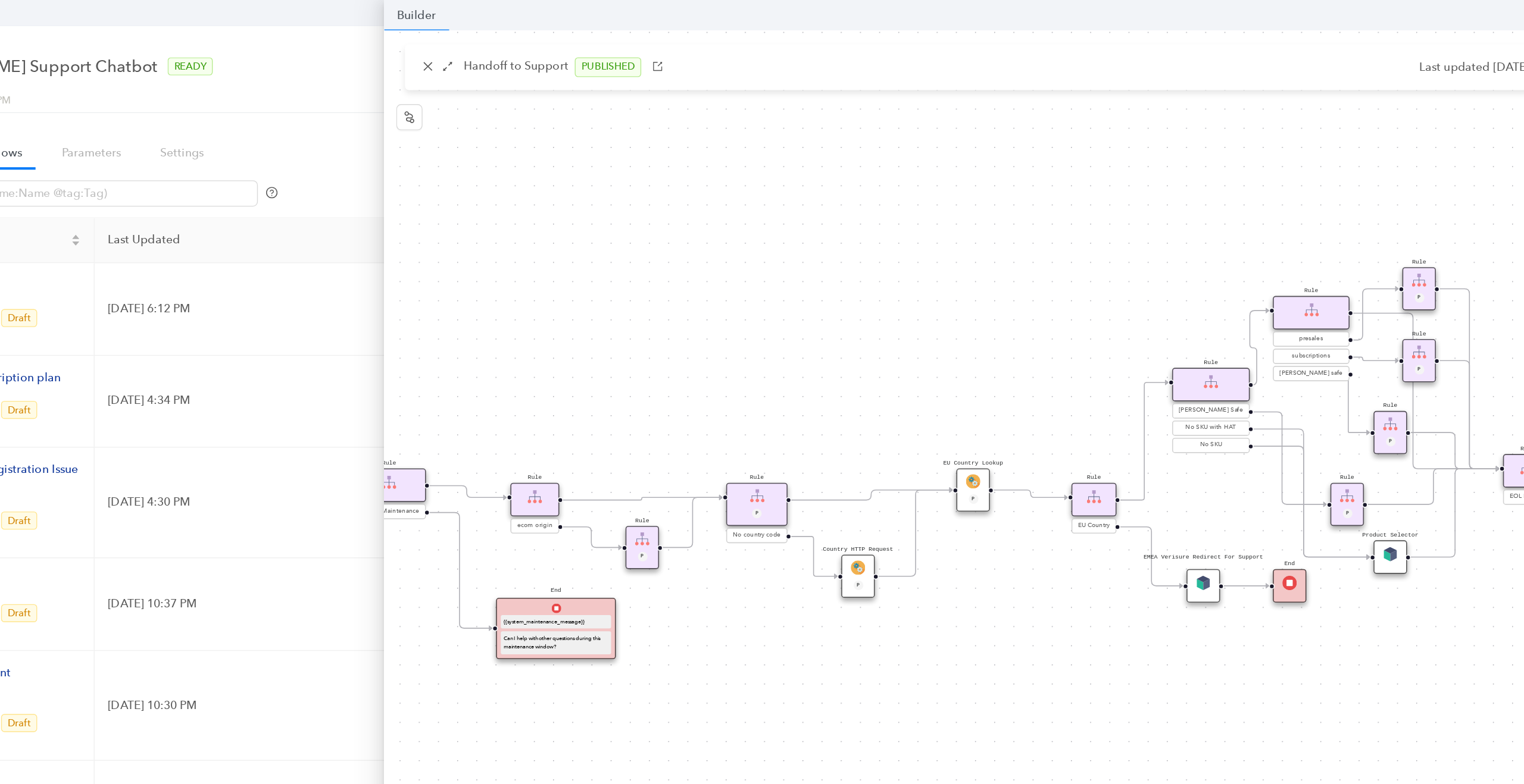
click at [803, 407] on img at bounding box center [802, 413] width 11 height 11
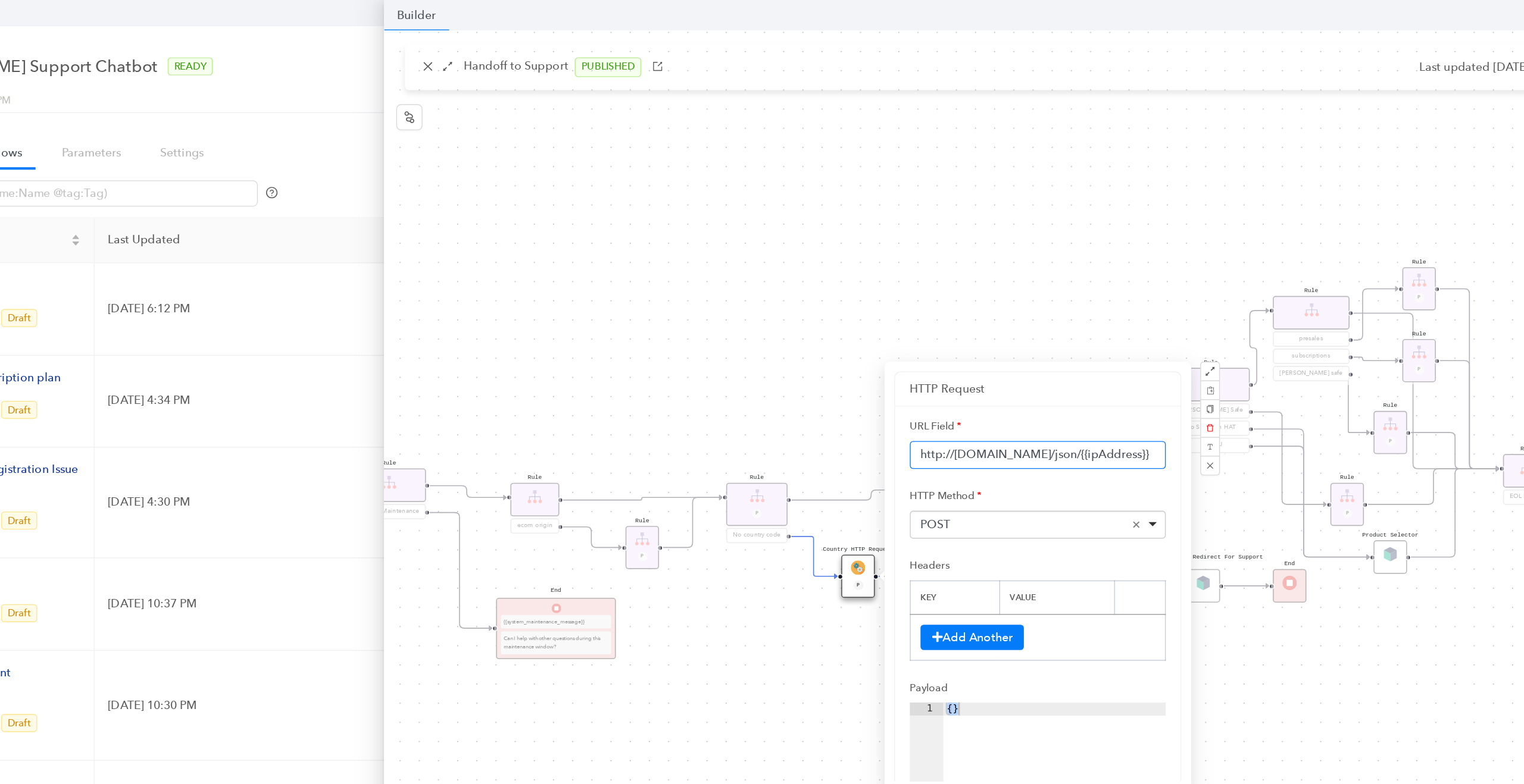
click at [994, 329] on input "http://[DOMAIN_NAME]/json/{{ipAddress}}" at bounding box center [931, 330] width 185 height 20
click at [723, 265] on div "Rule Missing Support Tier origin presales Rule P Rule Case is Empty Rule P Sele…" at bounding box center [990, 400] width 1066 height 756
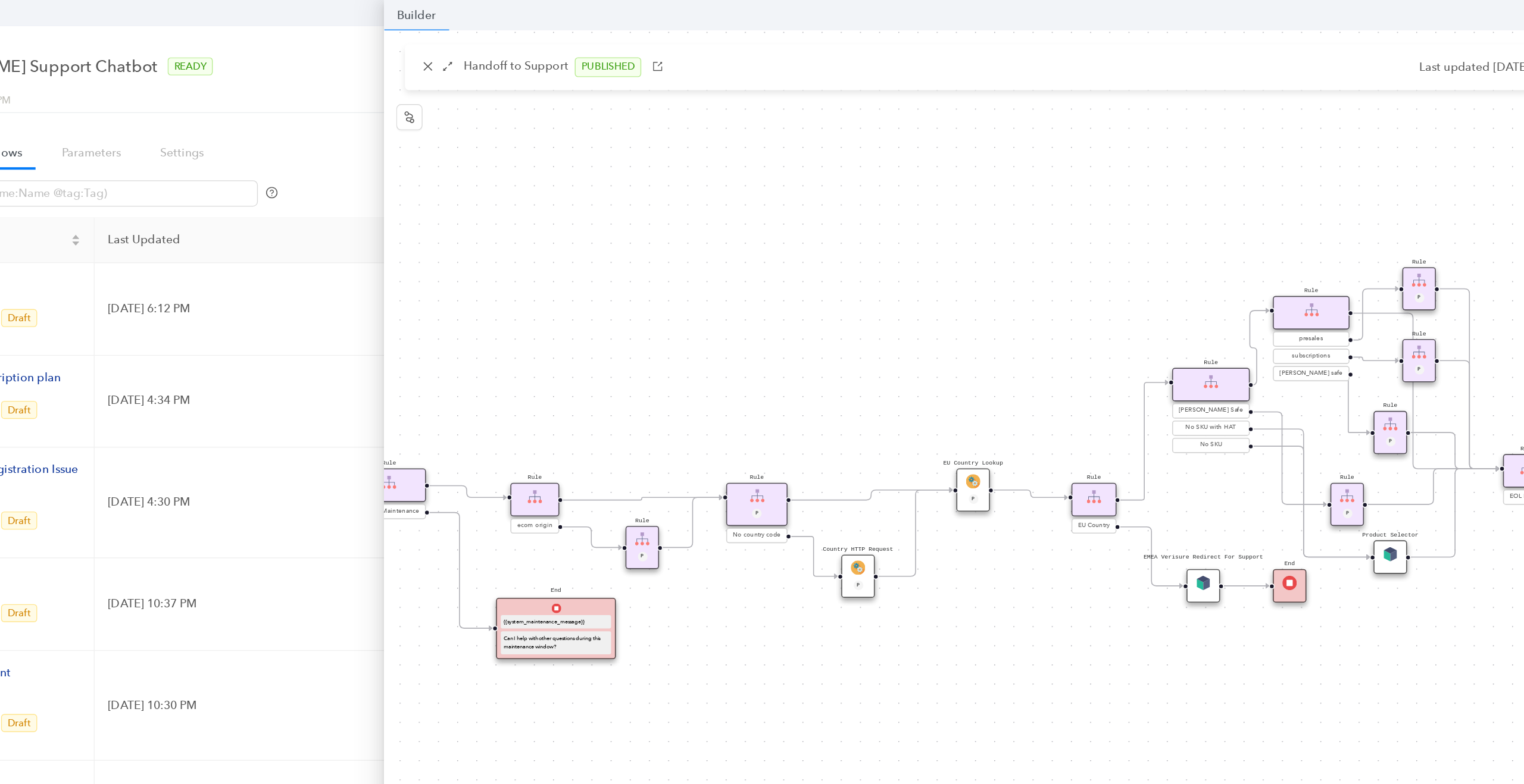
click at [739, 365] on div "Rule P" at bounding box center [727, 367] width 45 height 32
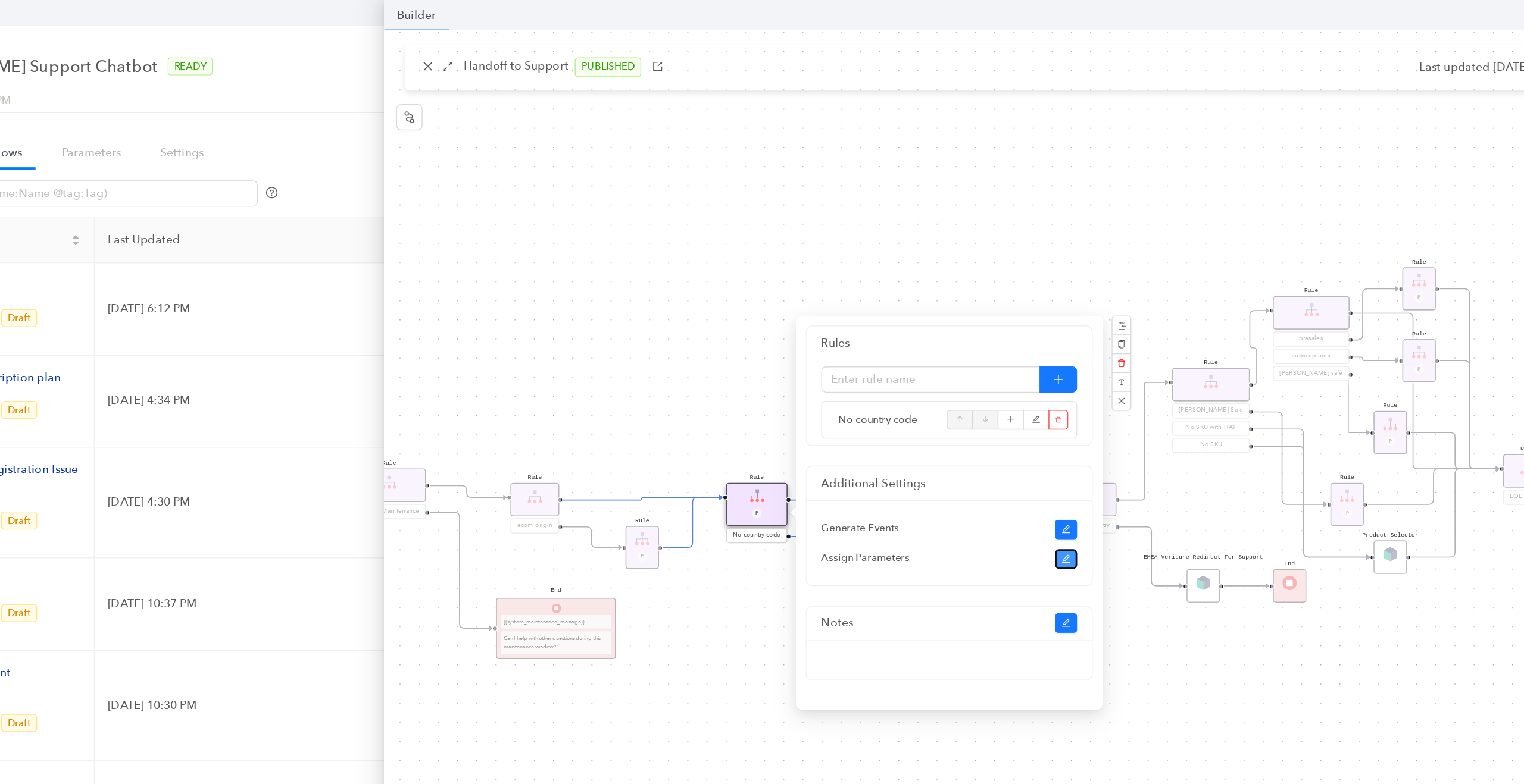
click at [947, 404] on button "button" at bounding box center [953, 406] width 17 height 14
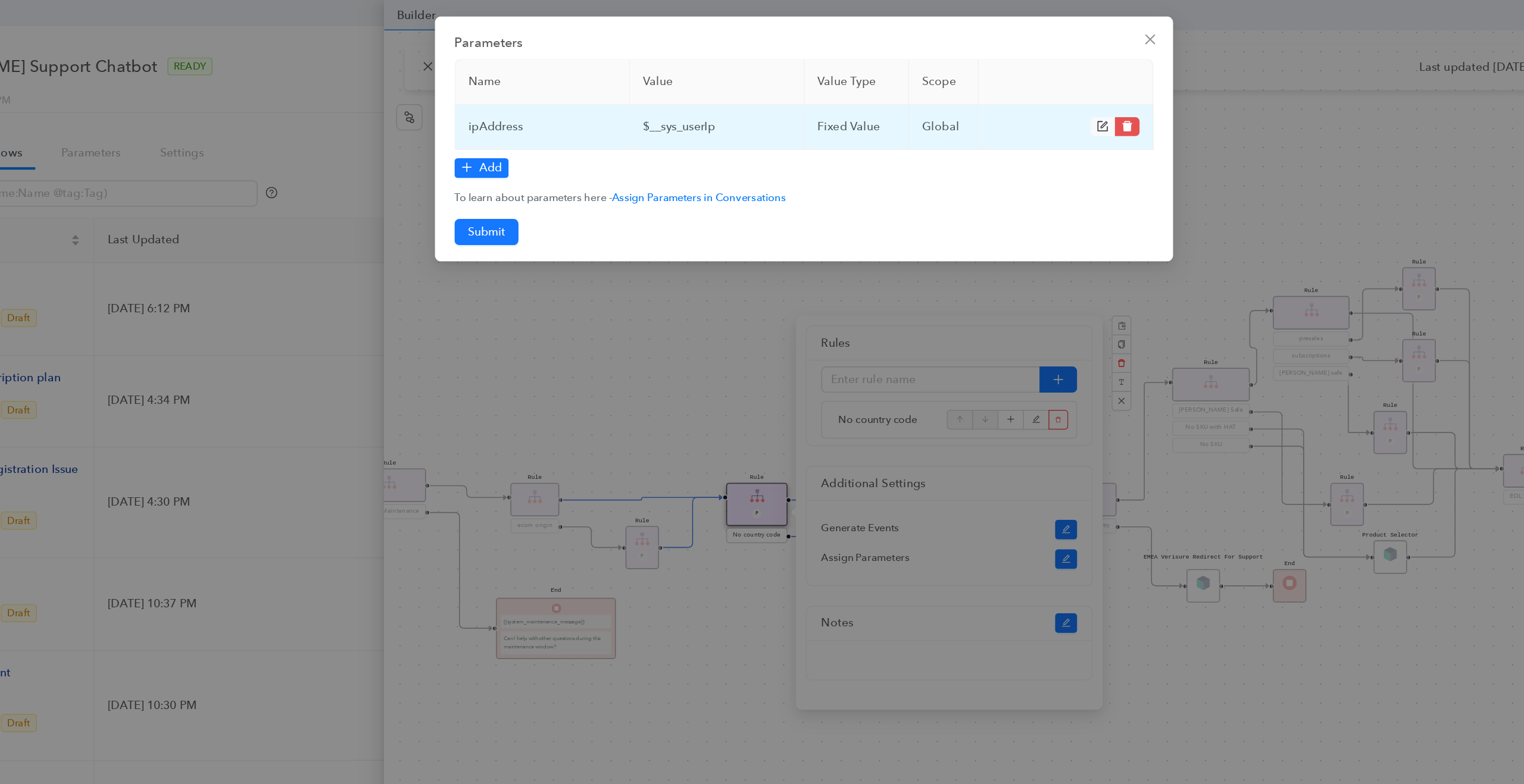
click at [674, 92] on td "$__sys_userIp" at bounding box center [699, 92] width 127 height 32
copy td "$__sys_userIp"
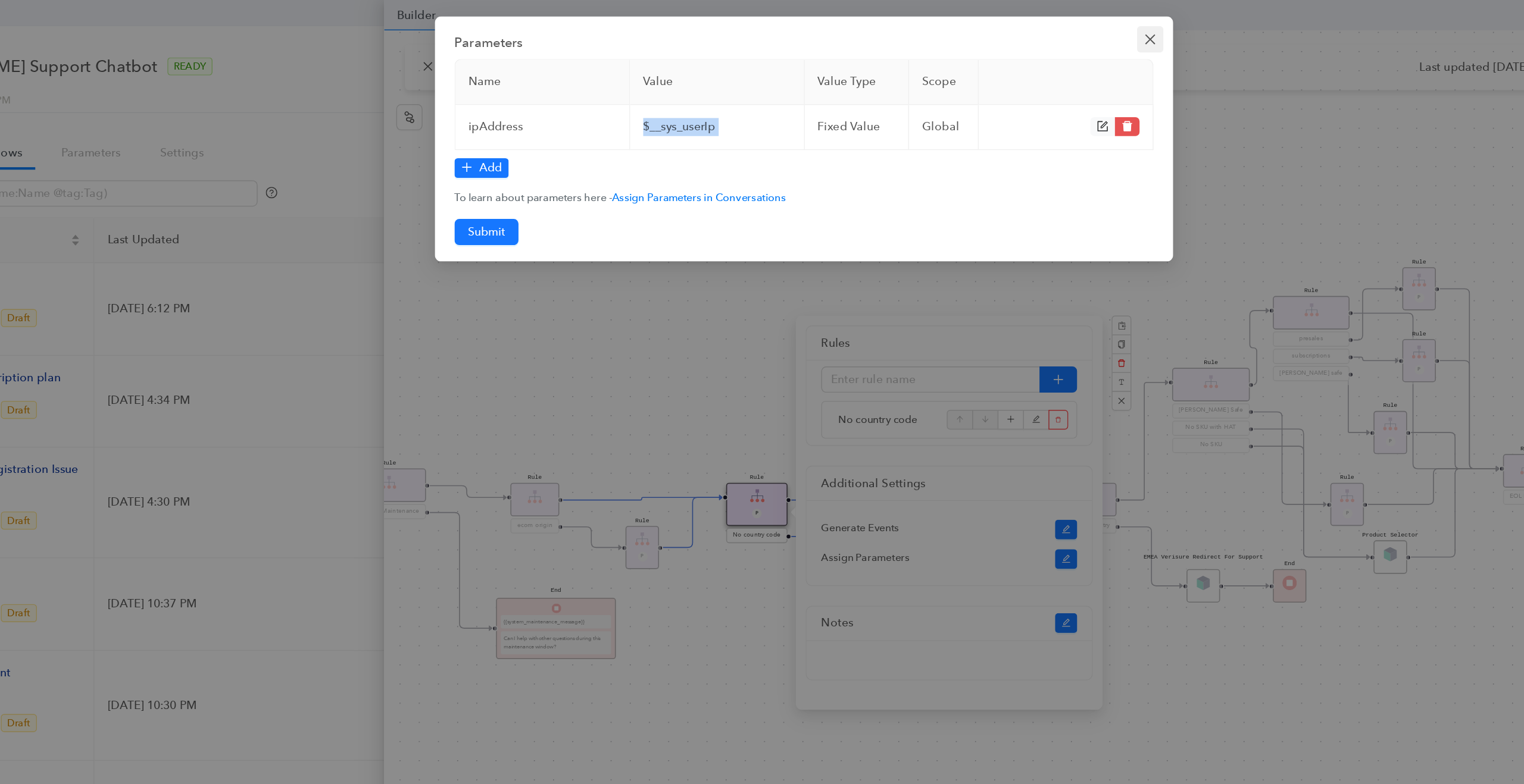
click at [1014, 32] on icon "close" at bounding box center [1013, 29] width 10 height 10
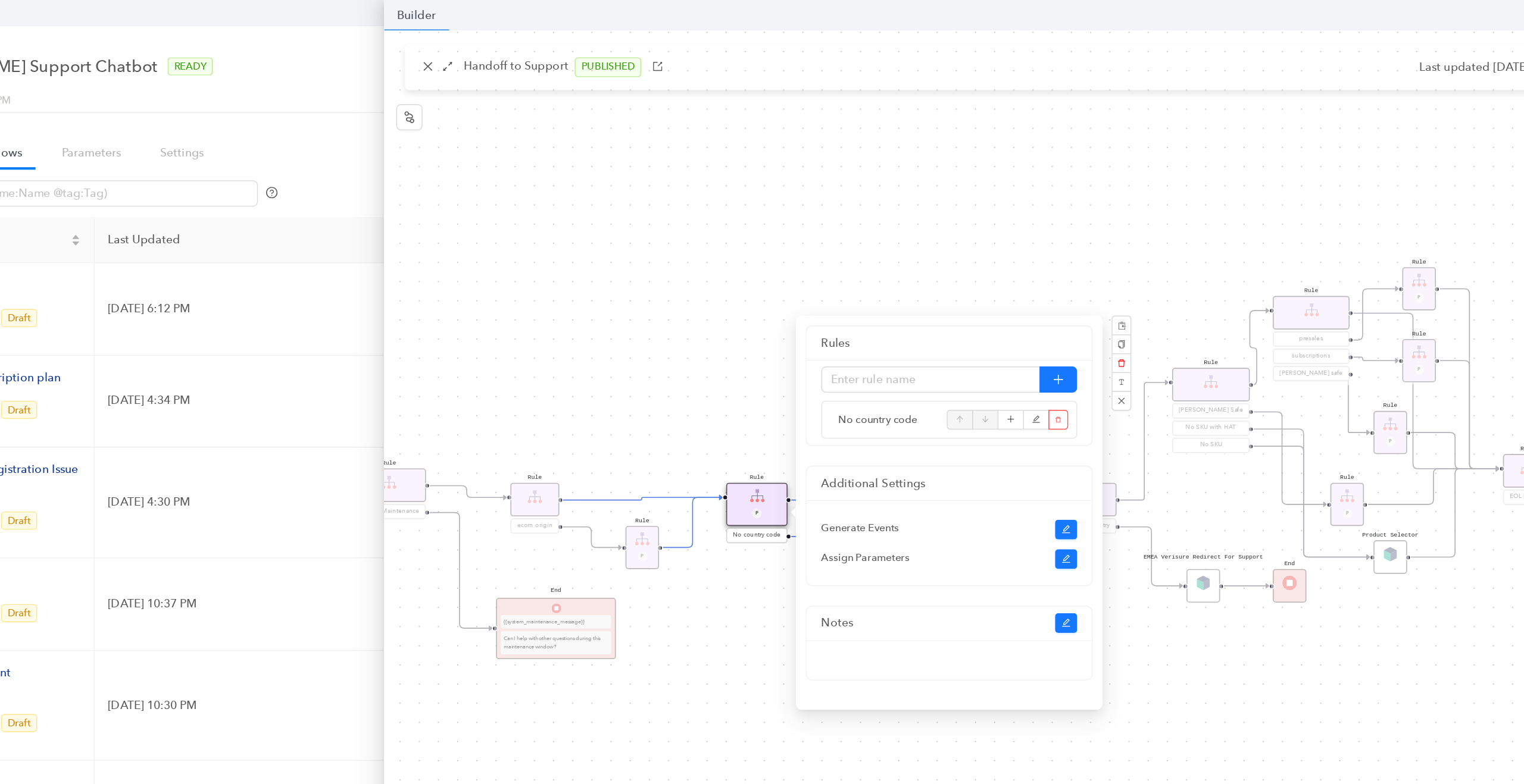
click at [703, 270] on div "Rule Missing Support Tier origin presales Rule P Rule Case is Empty Rule P Sele…" at bounding box center [990, 400] width 1066 height 756
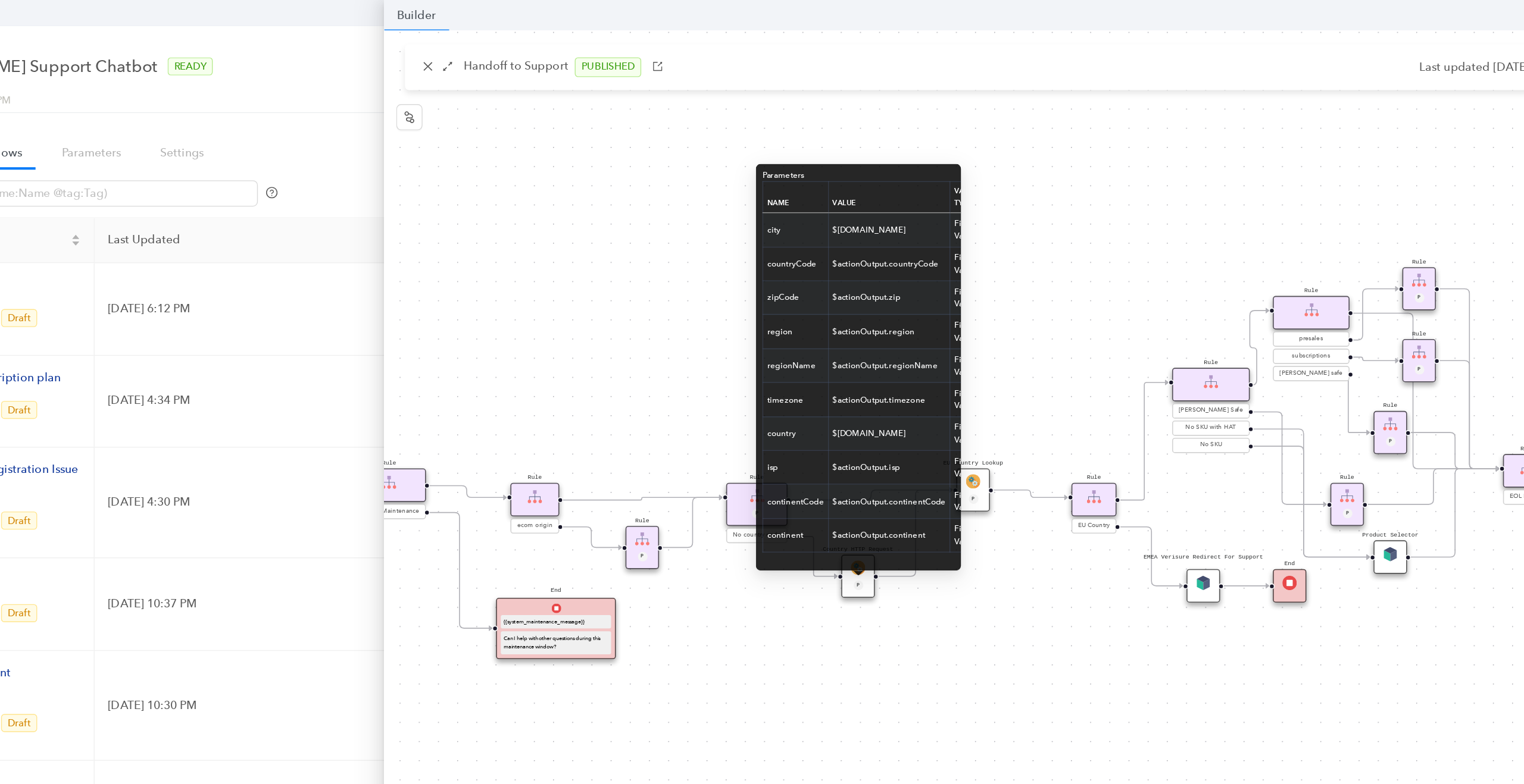
click at [807, 425] on div "P" at bounding box center [800, 425] width 16 height 8
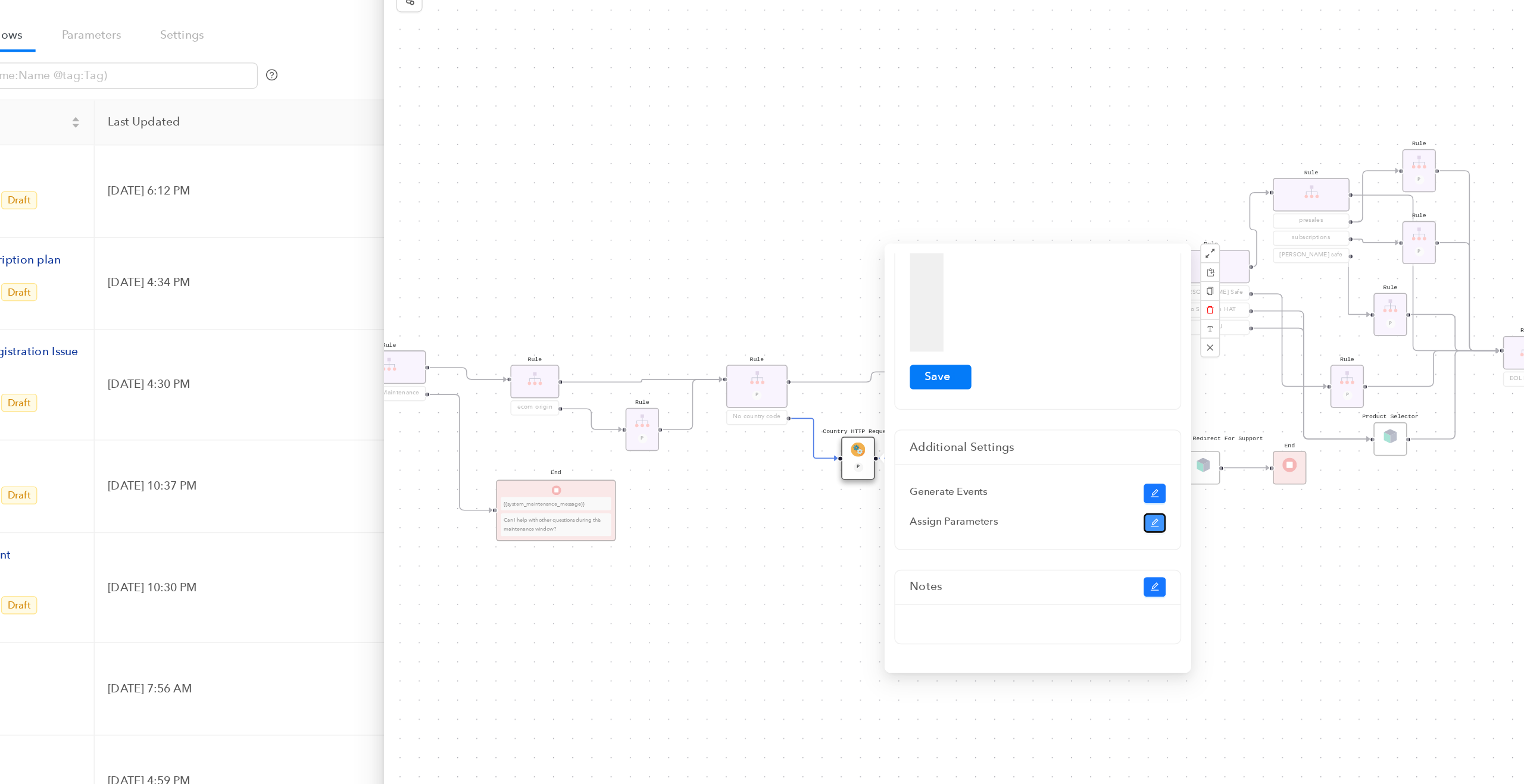
click at [1015, 464] on icon "edit" at bounding box center [1017, 465] width 7 height 7
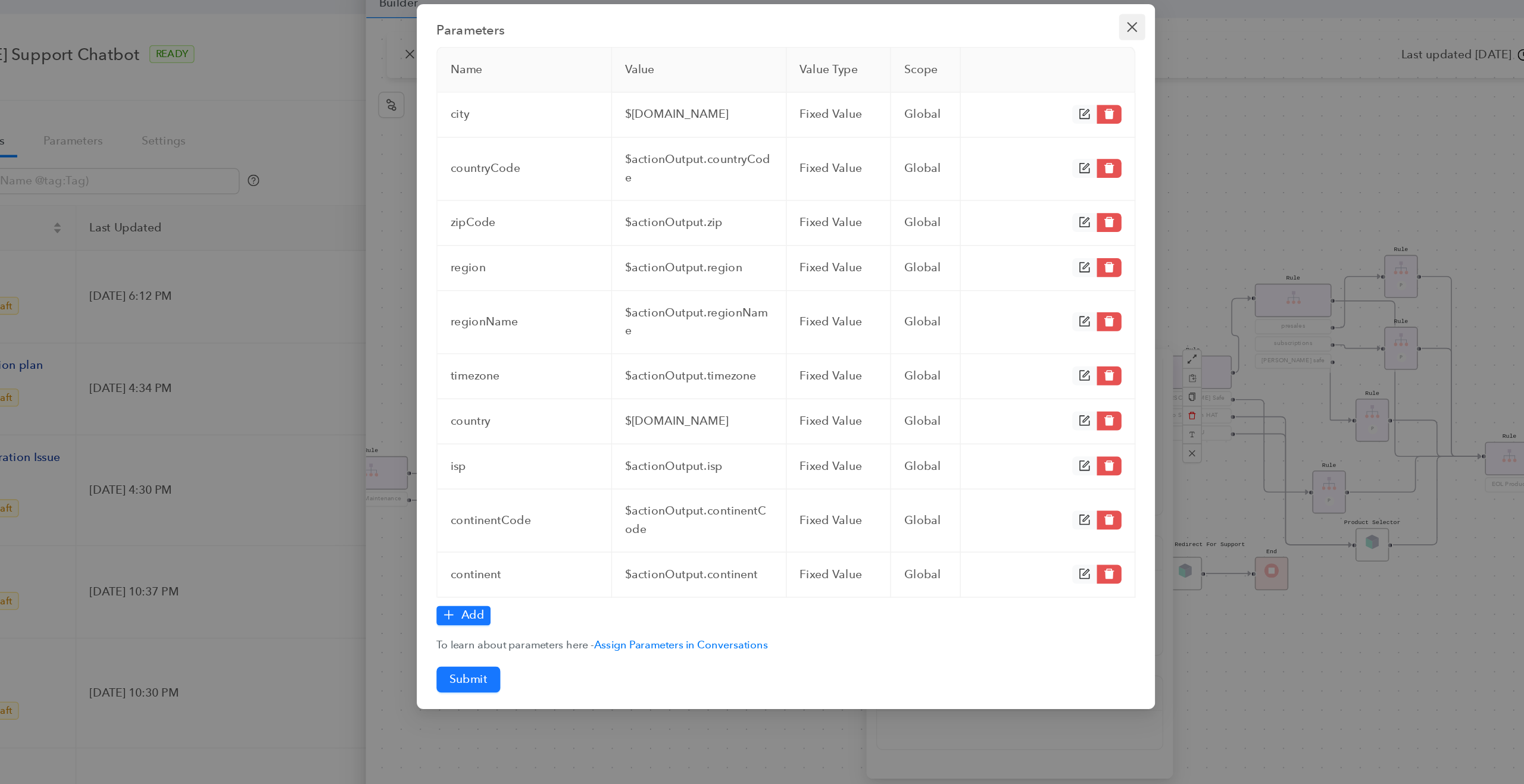
click at [1006, 26] on span "Close" at bounding box center [1013, 29] width 19 height 10
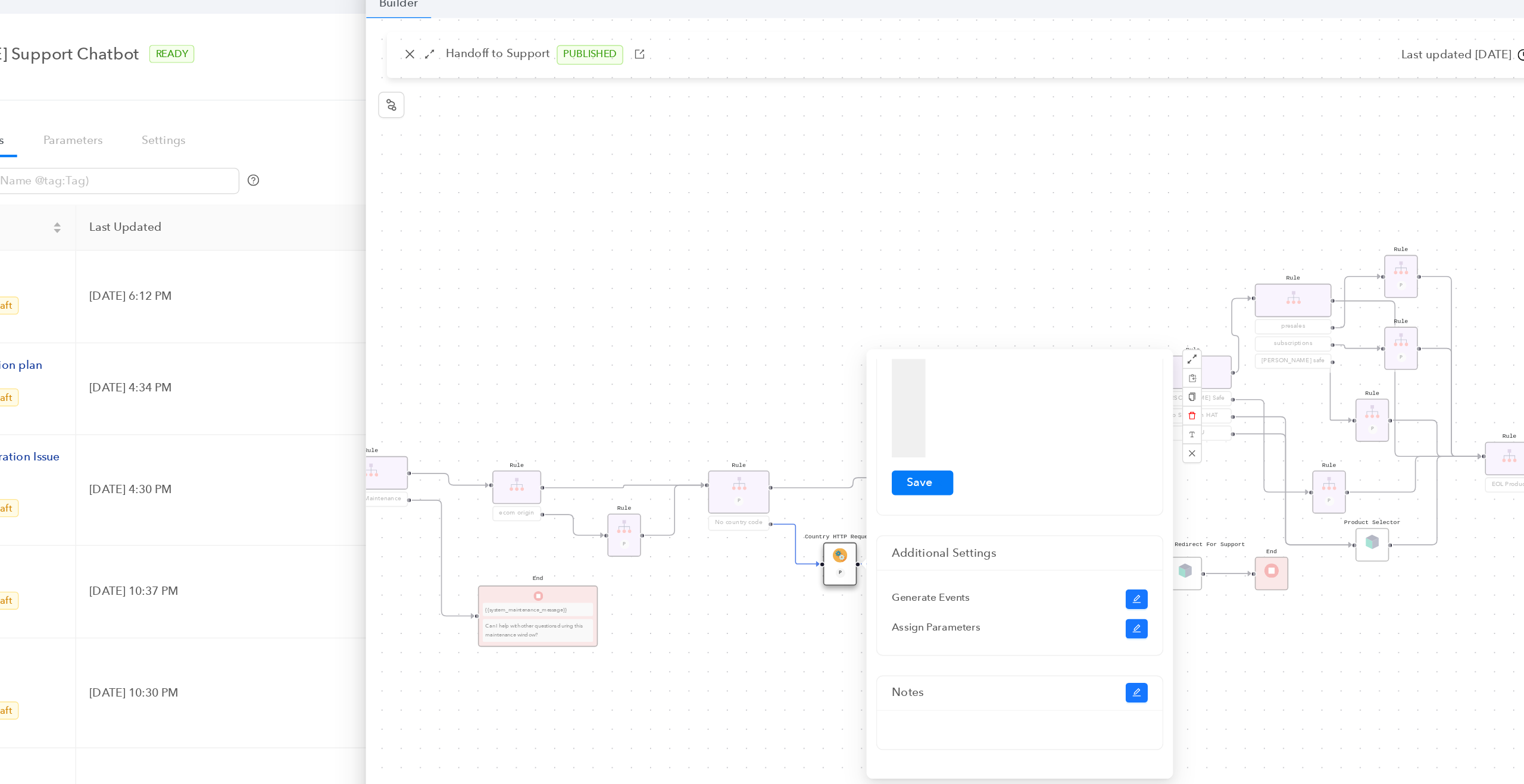
click at [643, 269] on div "Rule Missing Support Tier origin presales Rule P Rule Case is Empty Rule P Sele…" at bounding box center [990, 400] width 1066 height 756
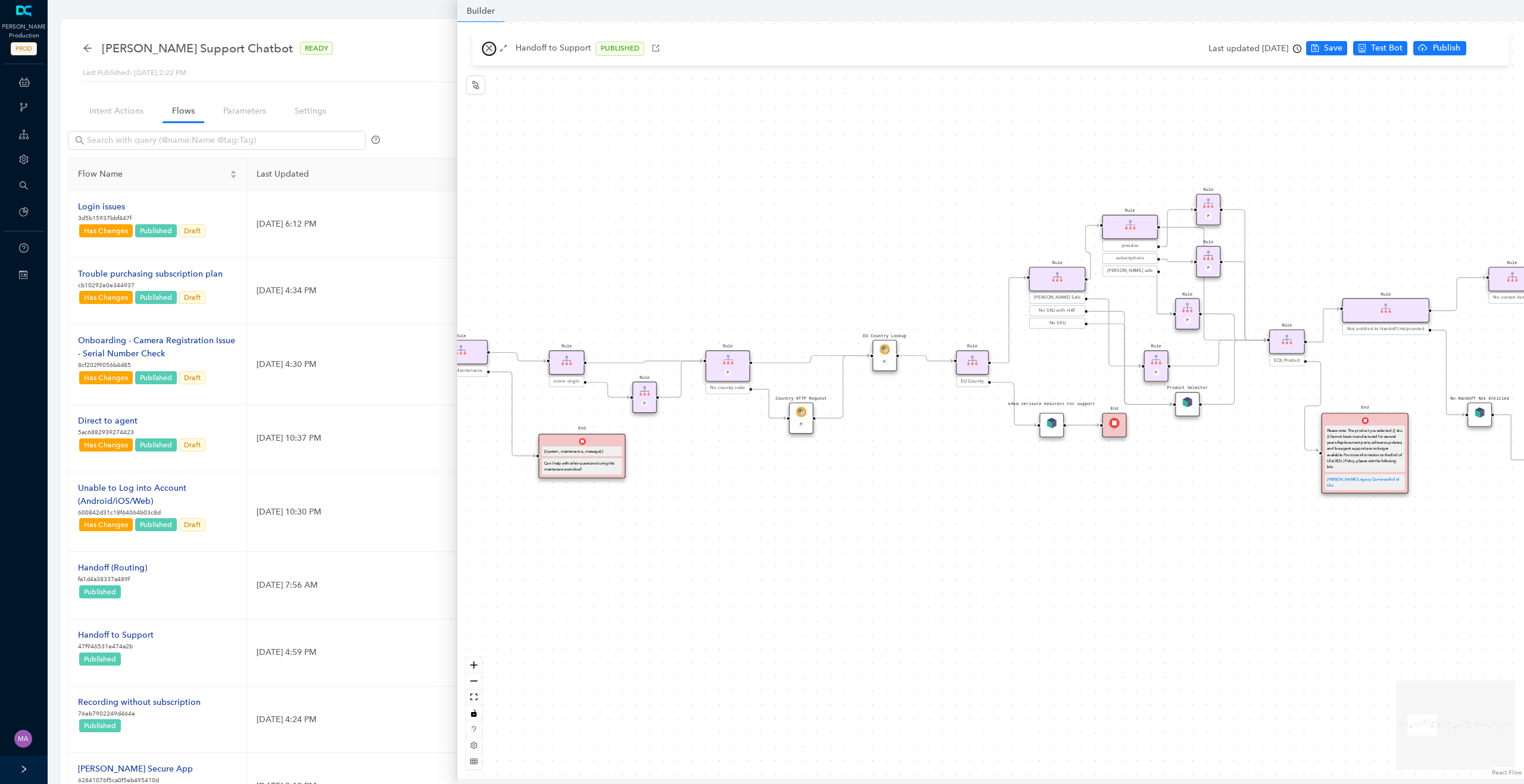
click at [488, 45] on icon "close" at bounding box center [489, 48] width 8 height 8
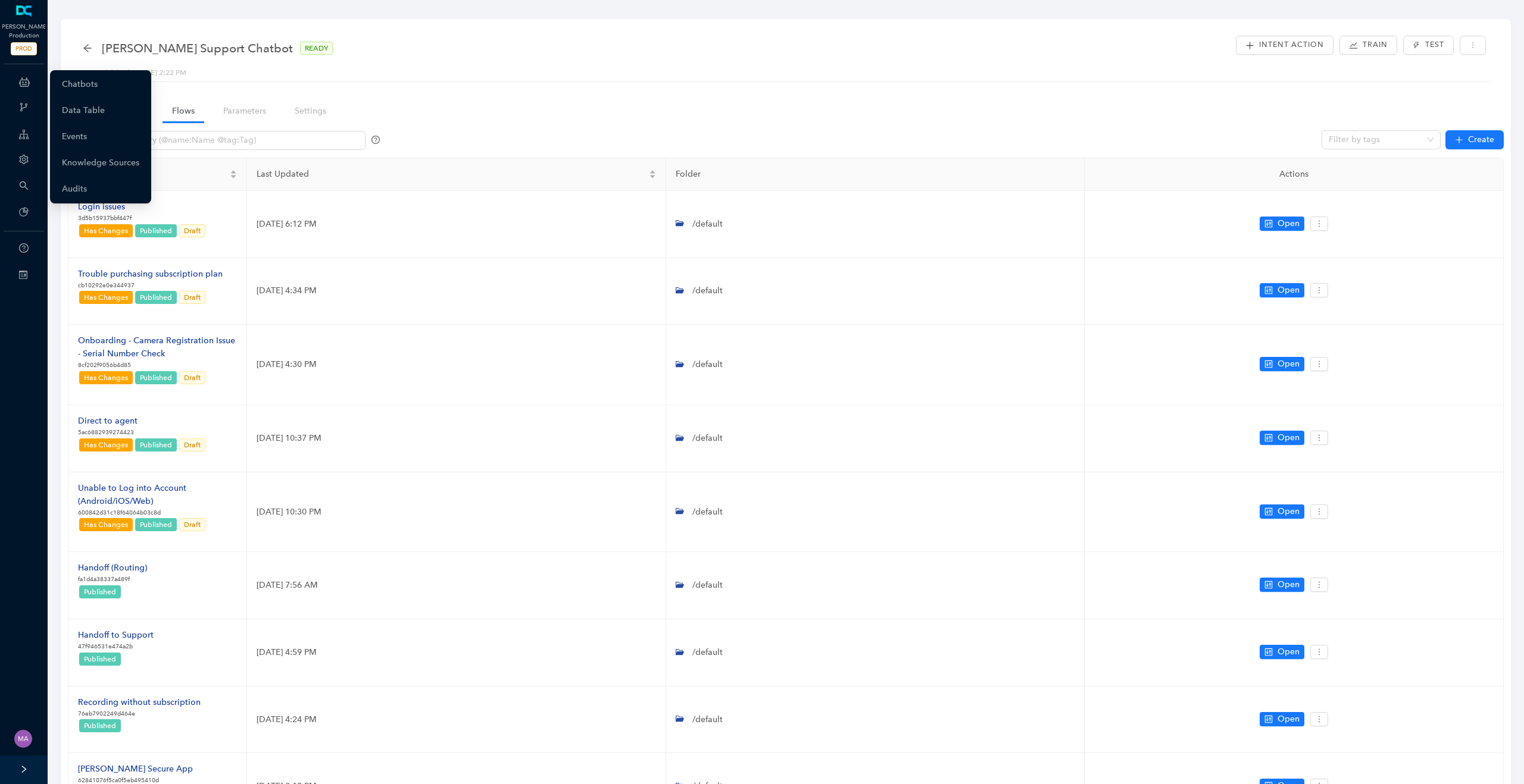
click at [23, 75] on icon at bounding box center [25, 82] width 11 height 24
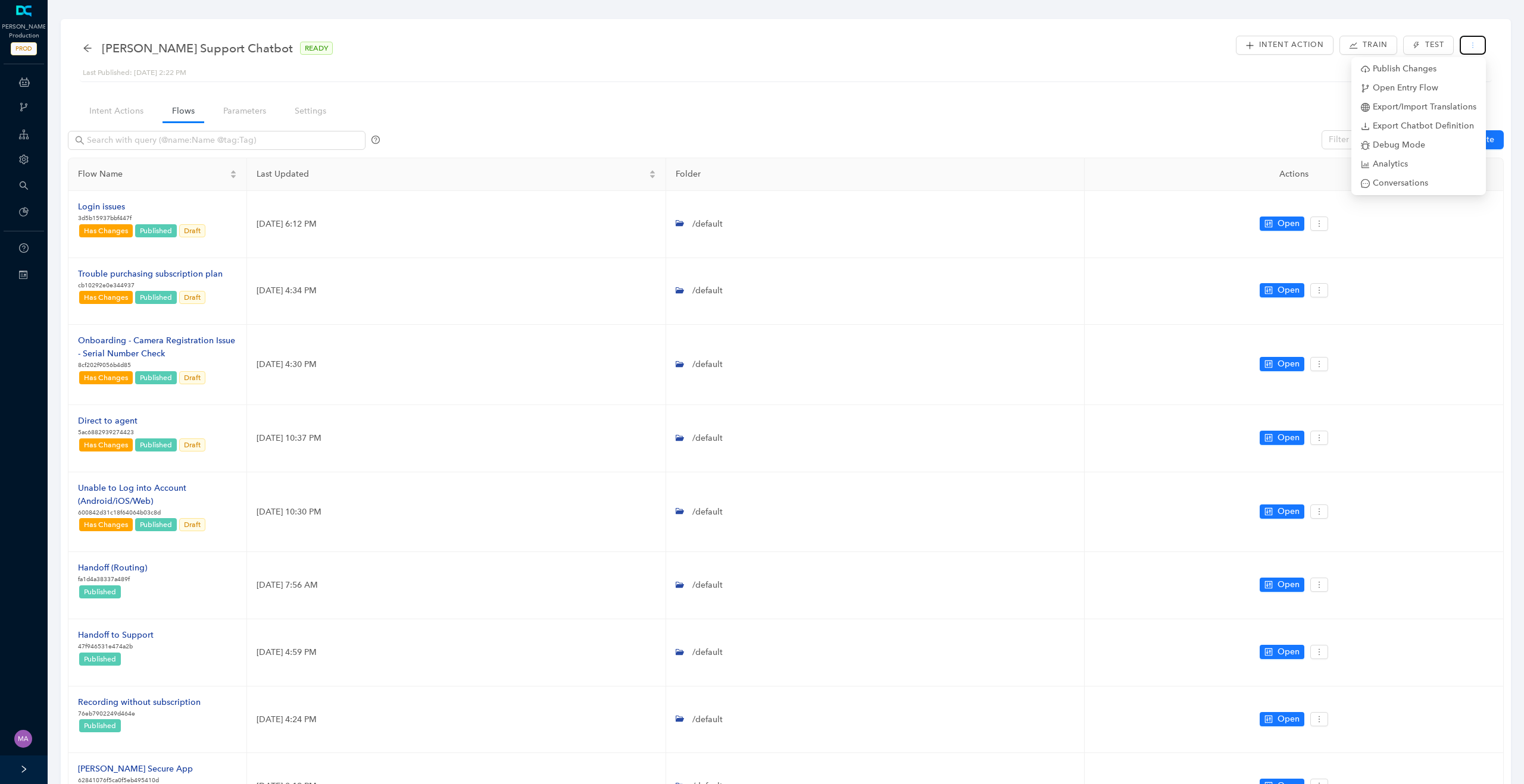
click at [1478, 44] on button "button" at bounding box center [1472, 45] width 26 height 19
click at [1405, 146] on span "Debug Mode" at bounding box center [1419, 145] width 116 height 13
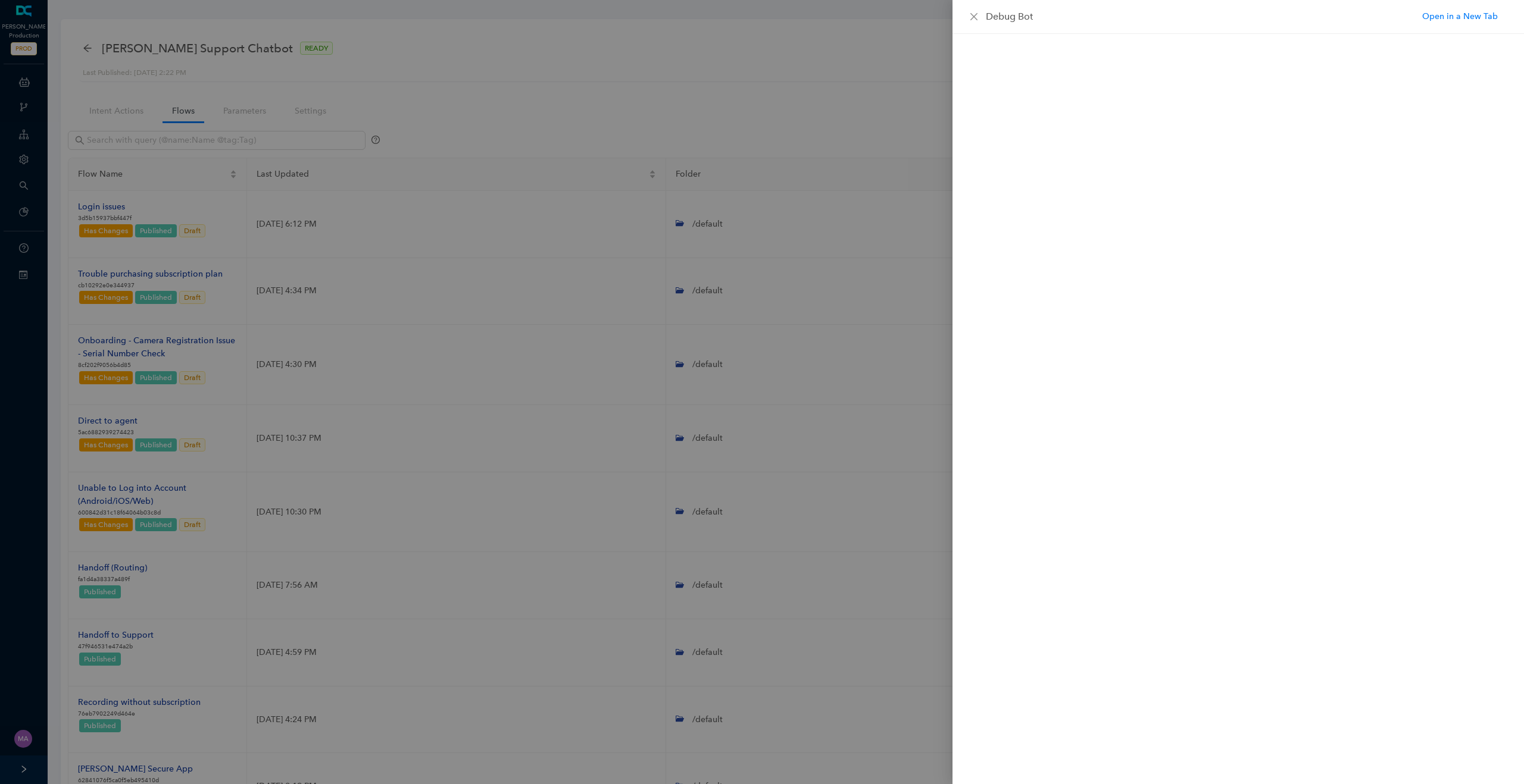
click at [23, 90] on div at bounding box center [762, 392] width 1524 height 784
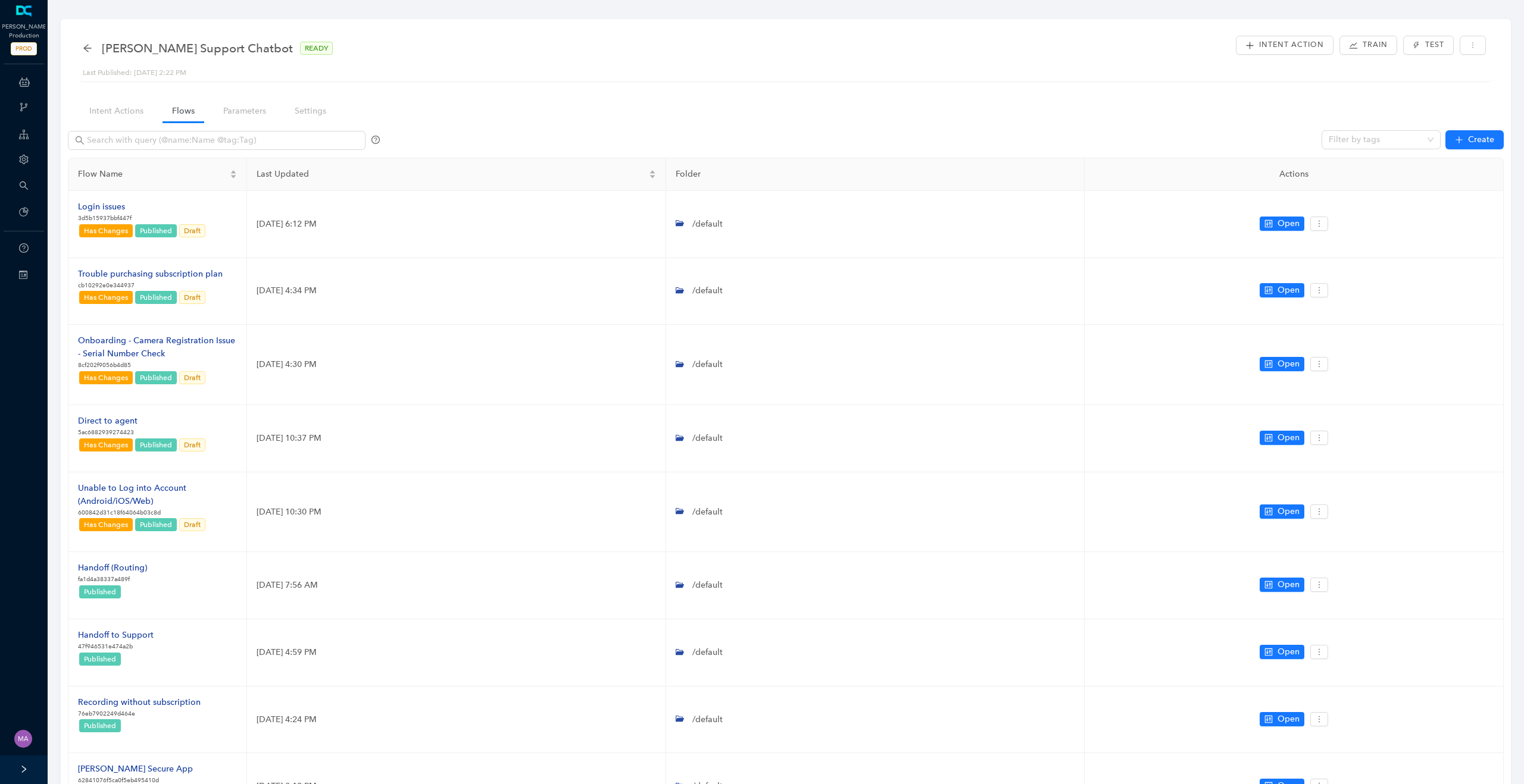
click at [23, 90] on icon at bounding box center [25, 82] width 11 height 24
click at [92, 45] on div "[PERSON_NAME] Support Chatbot READY" at bounding box center [214, 48] width 262 height 19
click at [87, 48] on icon "arrow-left" at bounding box center [87, 48] width 8 height 8
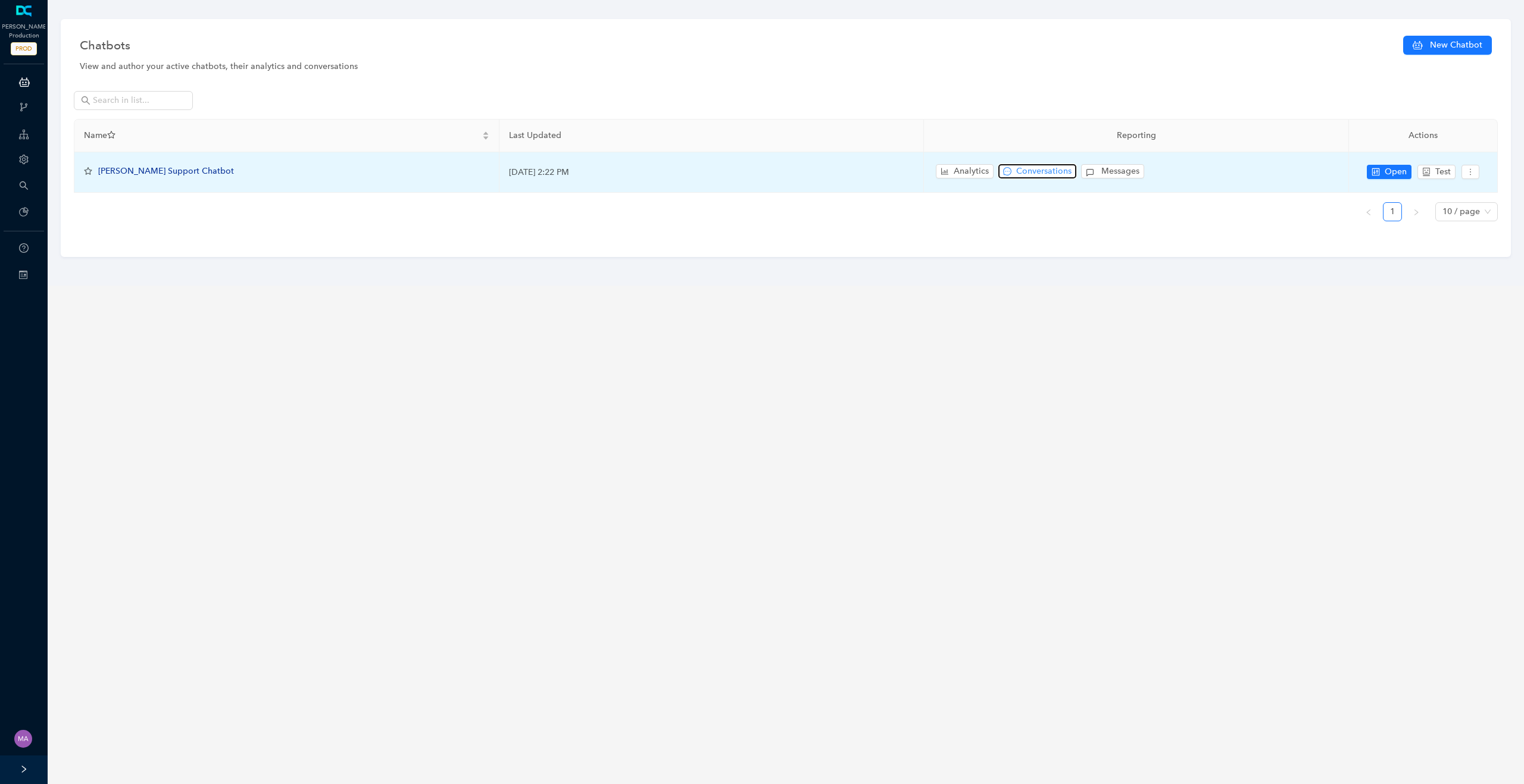
click at [1036, 168] on span "Conversations" at bounding box center [1044, 171] width 55 height 13
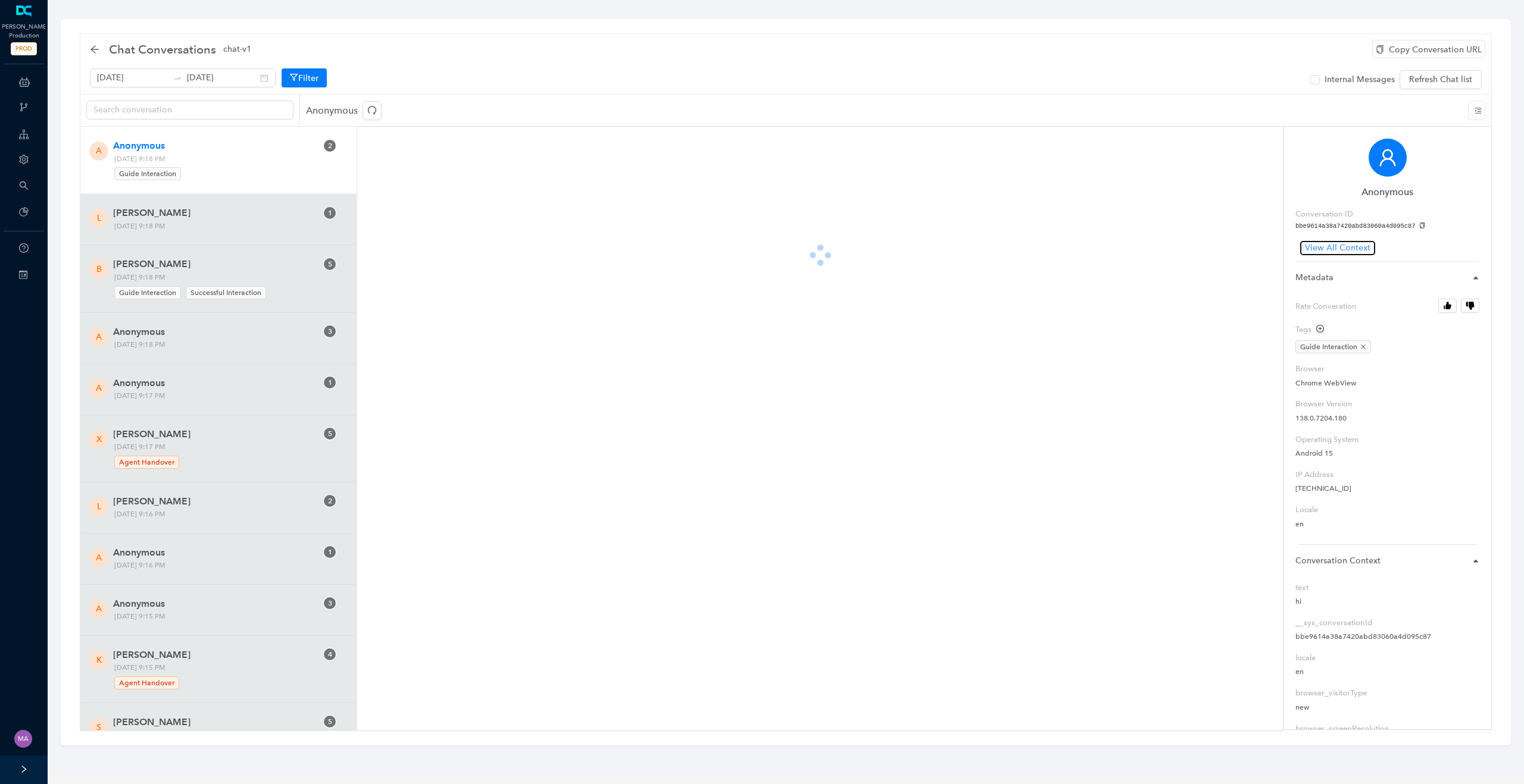
click at [1323, 247] on span "View All Context" at bounding box center [1337, 248] width 65 height 13
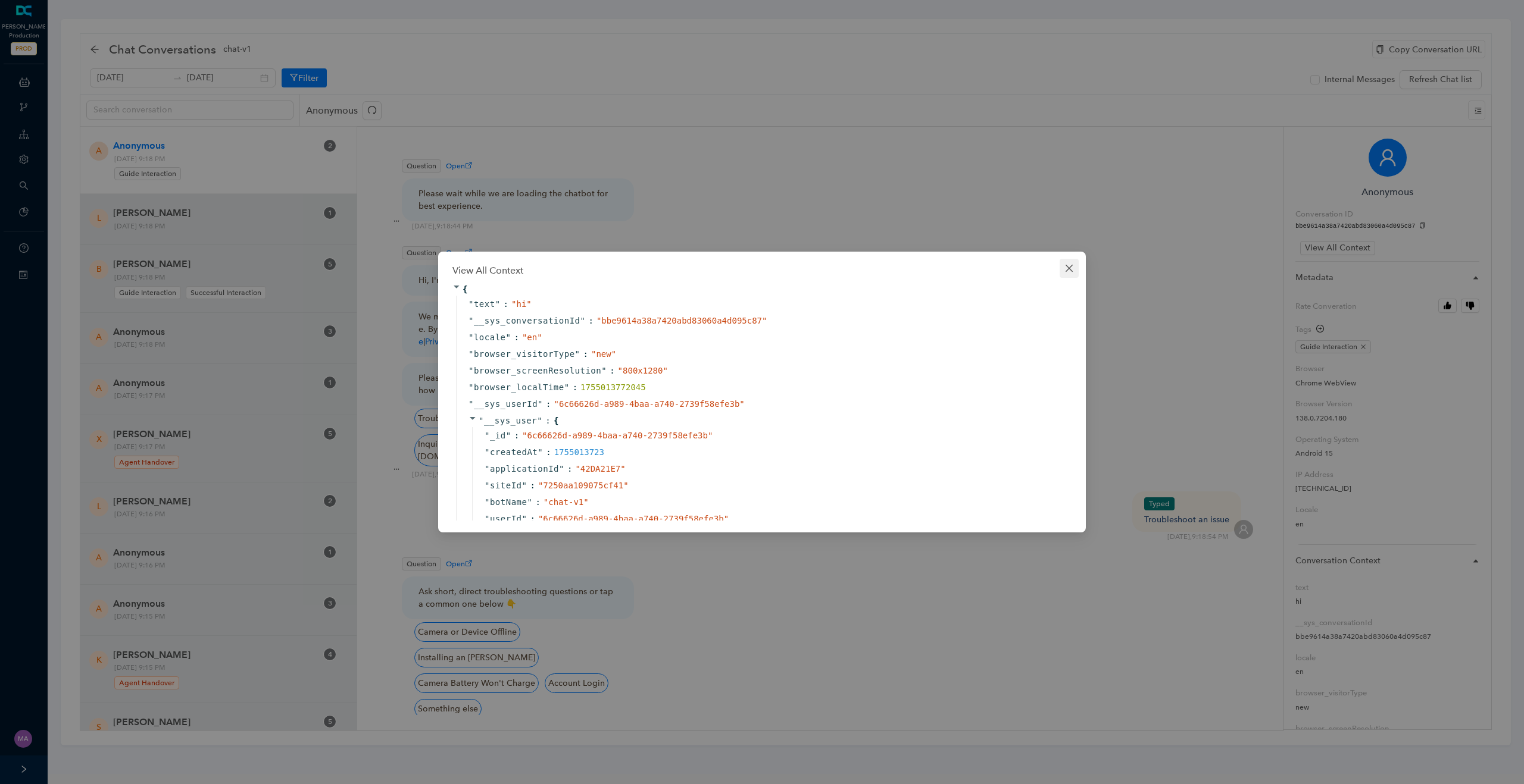
click at [1072, 268] on icon "close" at bounding box center [1069, 269] width 10 height 10
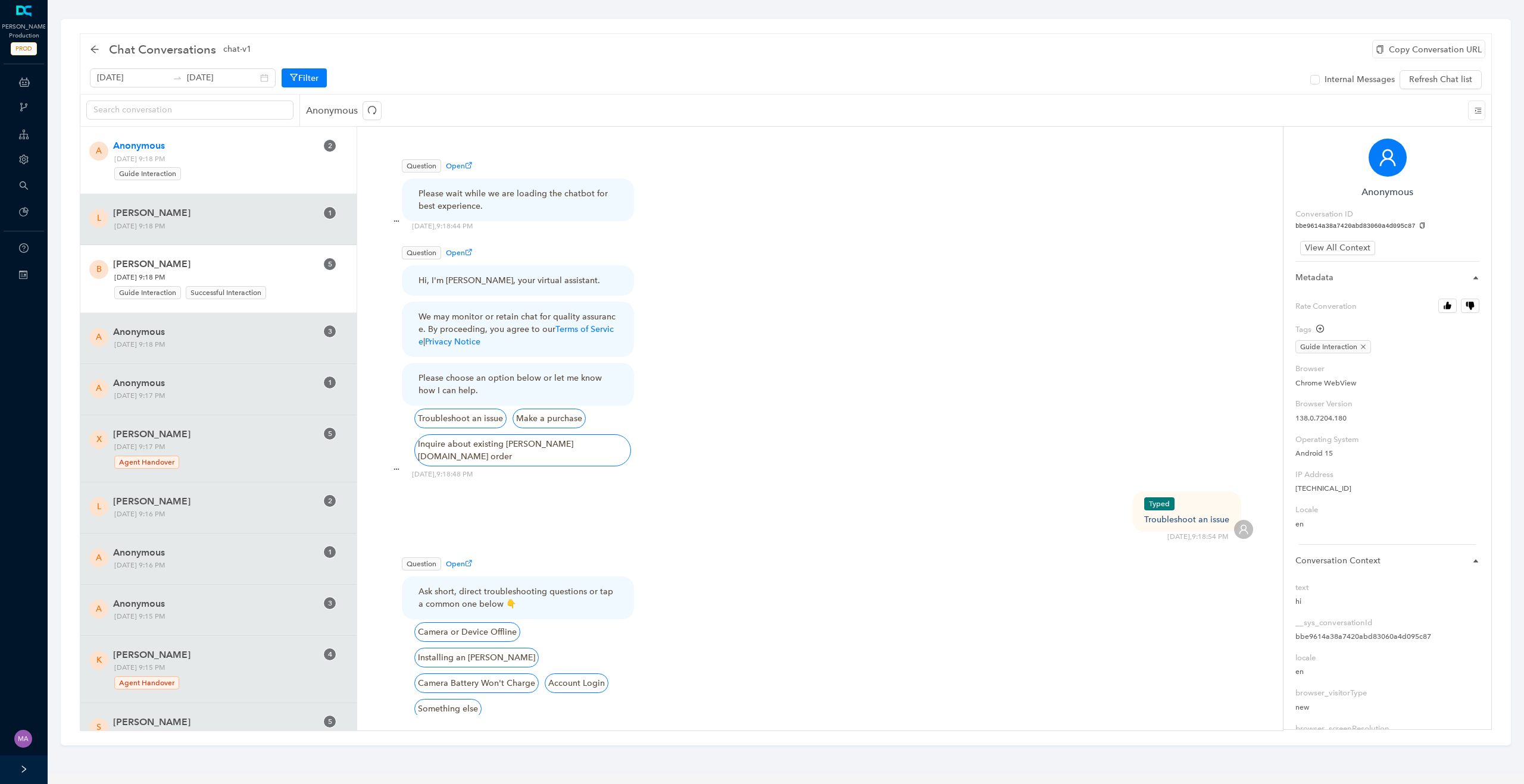
click at [273, 262] on span "[PERSON_NAME]" at bounding box center [209, 264] width 192 height 14
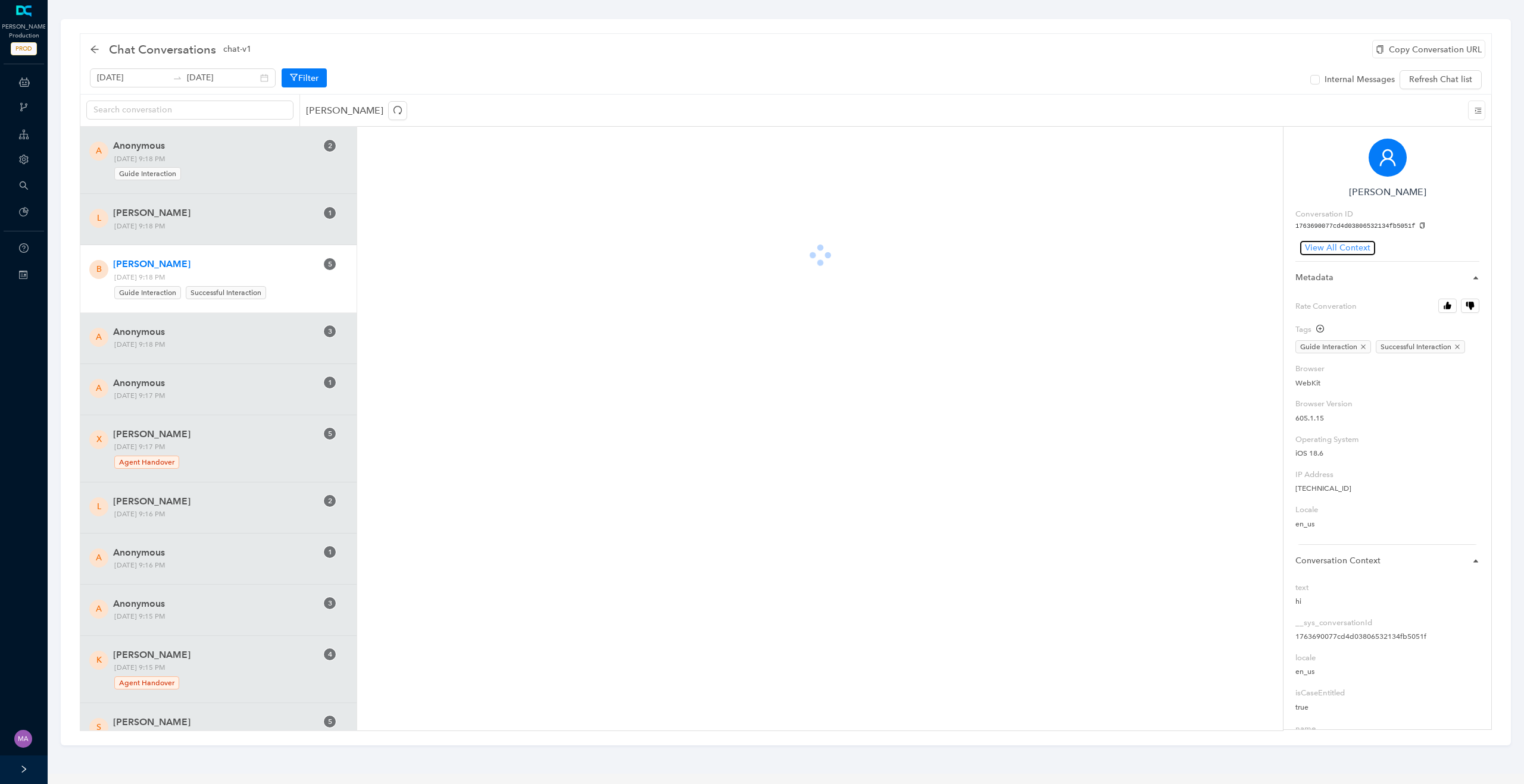
click at [1351, 245] on span "View All Context" at bounding box center [1337, 248] width 65 height 13
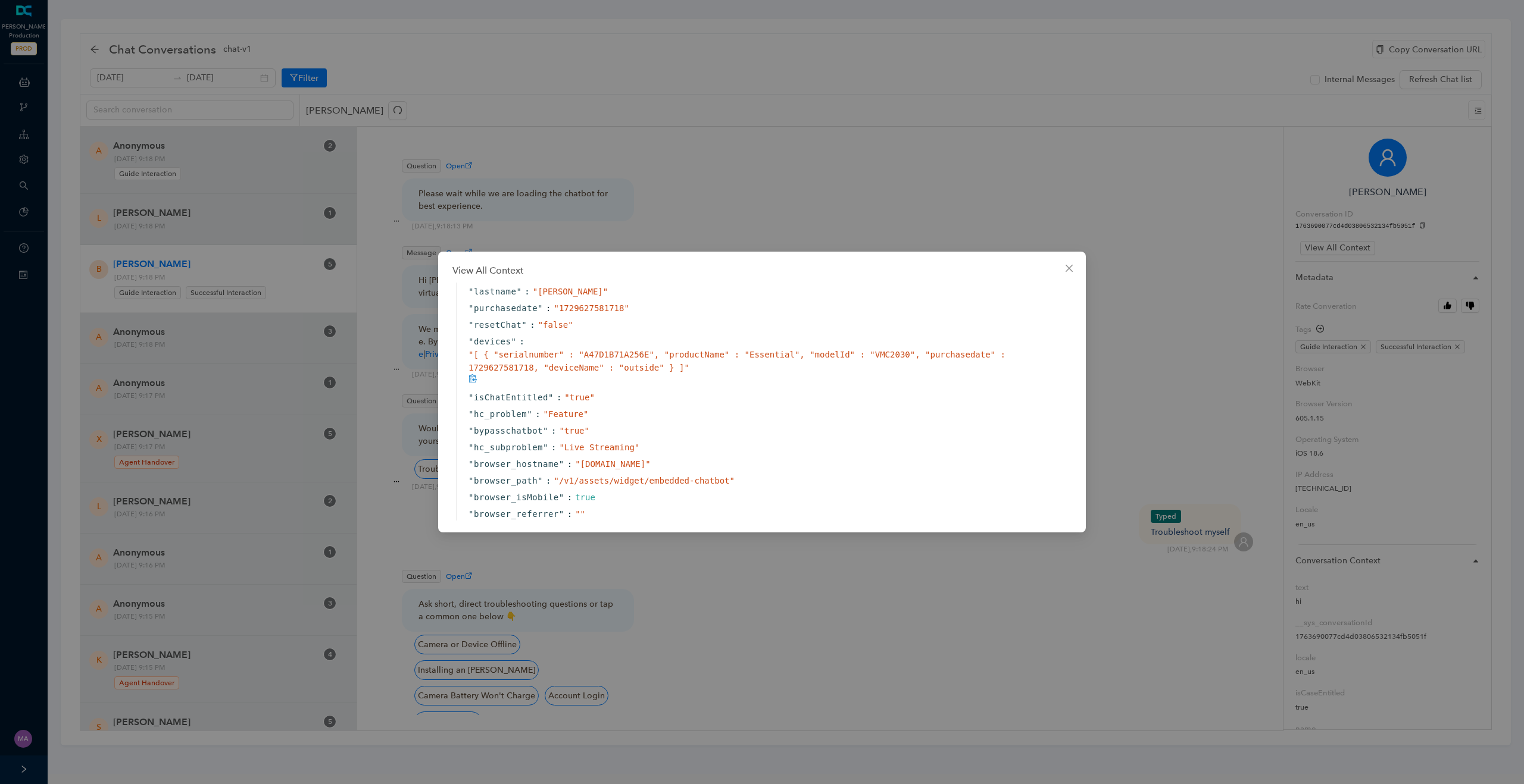
scroll to position [357, 0]
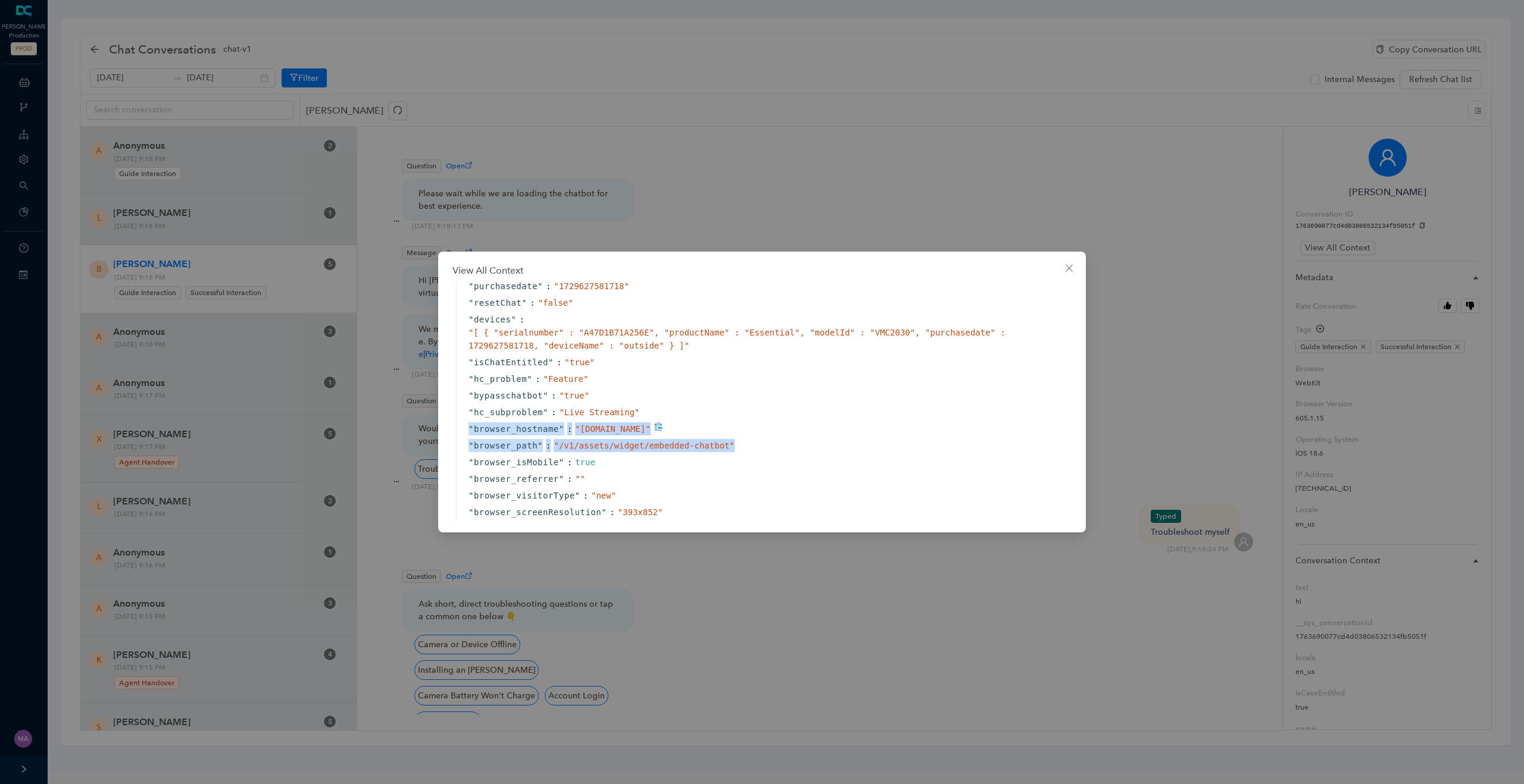
drag, startPoint x: 757, startPoint y: 475, endPoint x: 466, endPoint y: 457, distance: 291.6
click at [466, 457] on div "" text " : " hi " " __sys_conversationId " : " 1763690077cd4d03806532134fb5051f…" at bounding box center [758, 778] width 606 height 1680
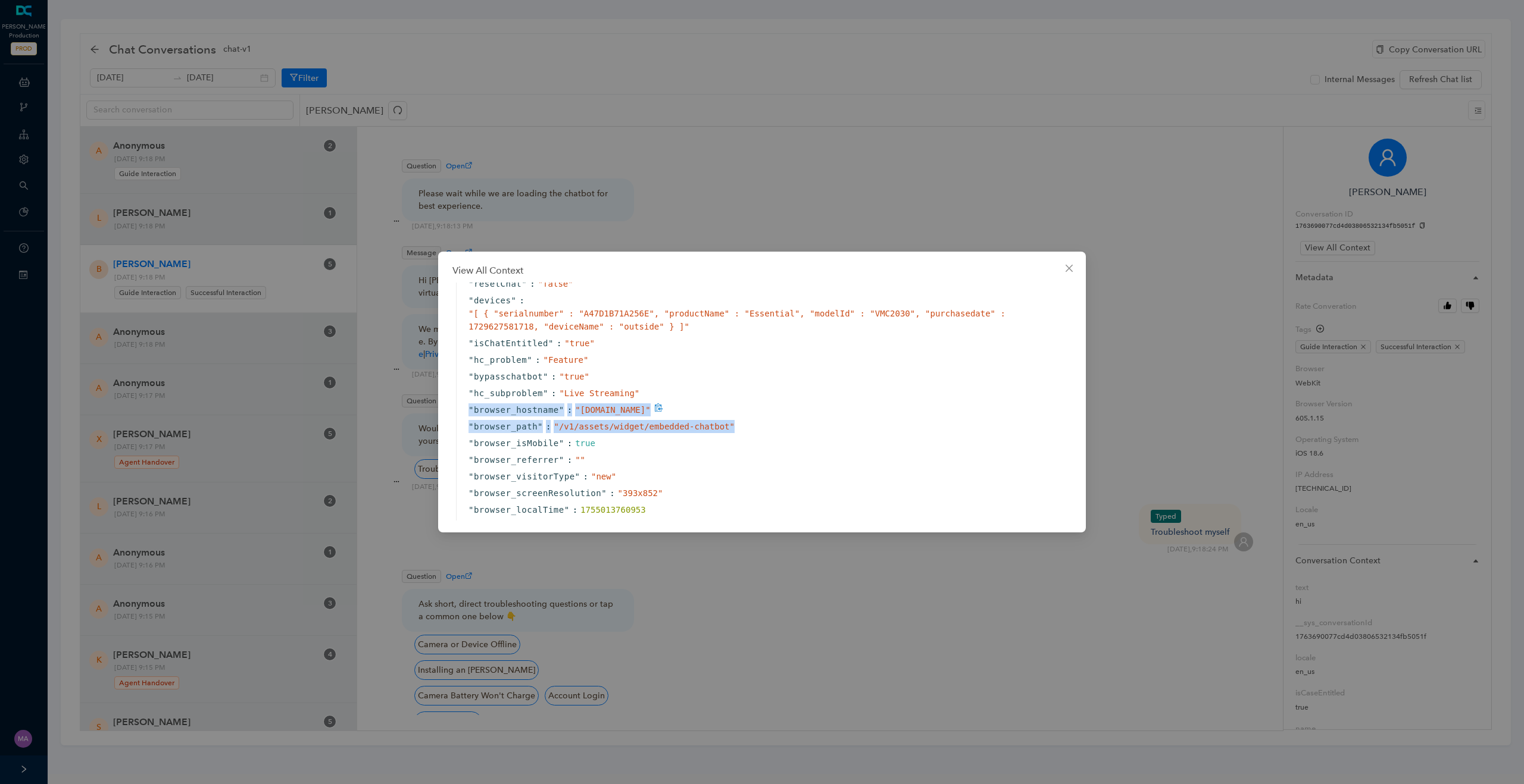
scroll to position [376, 0]
click at [790, 402] on div "" hc_subproblem " : " Live Streaming "" at bounding box center [758, 393] width 606 height 17
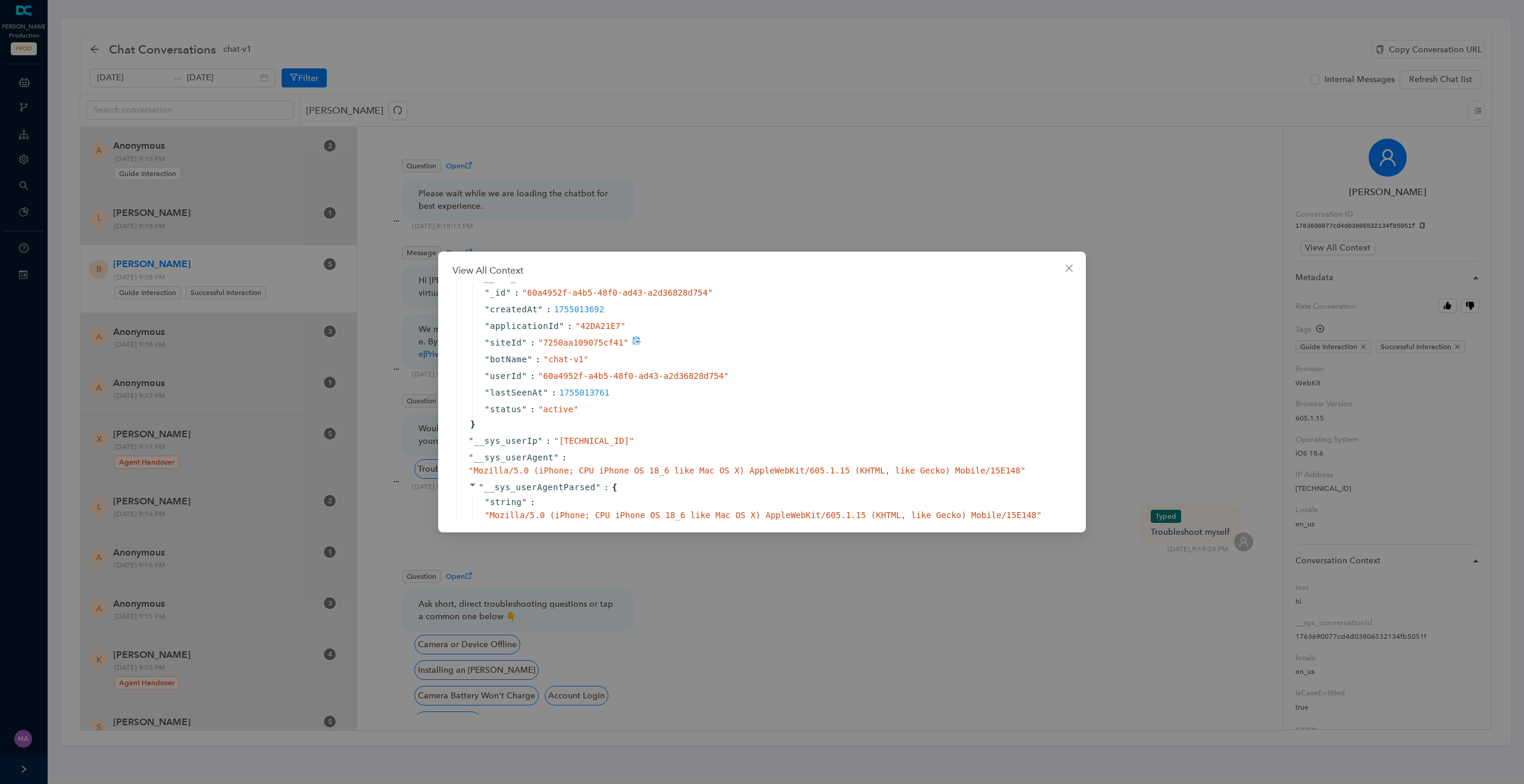
scroll to position [642, 2]
click at [1063, 265] on span "Close" at bounding box center [1069, 269] width 19 height 10
